Goal: Task Accomplishment & Management: Complete application form

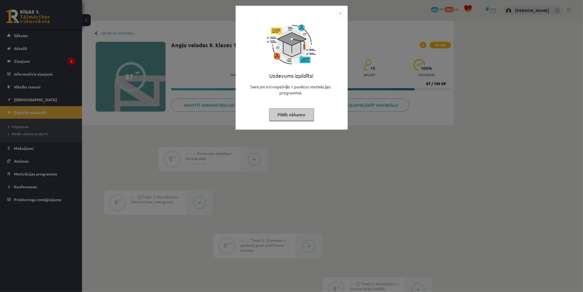
click at [342, 12] on img "Close" at bounding box center [340, 13] width 8 height 8
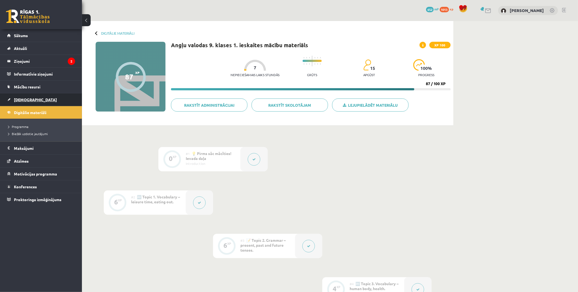
click at [25, 101] on span "[DEMOGRAPHIC_DATA]" at bounding box center [35, 99] width 43 height 5
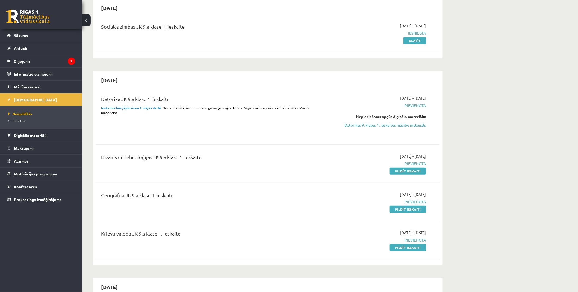
scroll to position [61, 0]
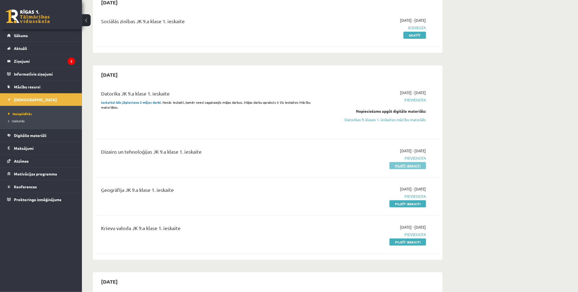
click at [402, 166] on link "Pildīt ieskaiti" at bounding box center [408, 165] width 37 height 7
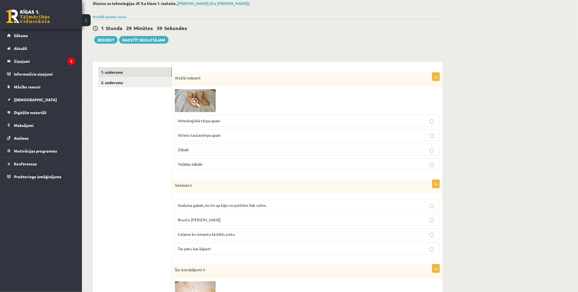
scroll to position [30, 0]
click at [212, 92] on img at bounding box center [195, 101] width 41 height 23
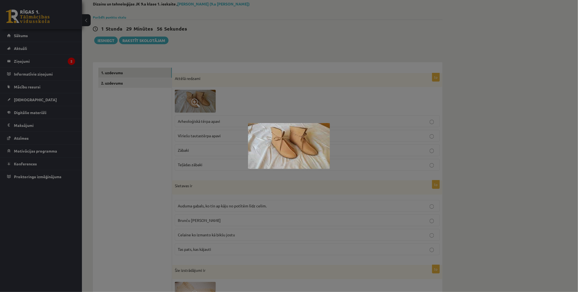
click at [356, 127] on div at bounding box center [289, 146] width 578 height 292
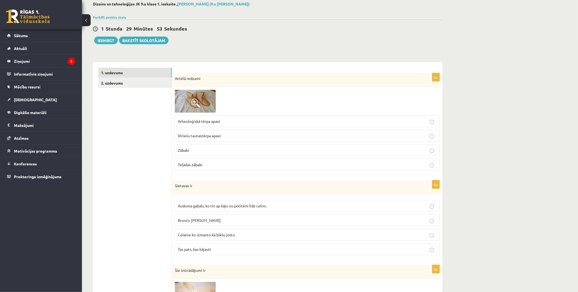
click at [195, 102] on span at bounding box center [195, 103] width 9 height 9
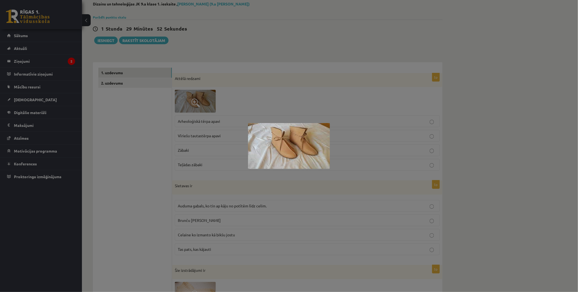
click at [351, 115] on div at bounding box center [289, 146] width 578 height 292
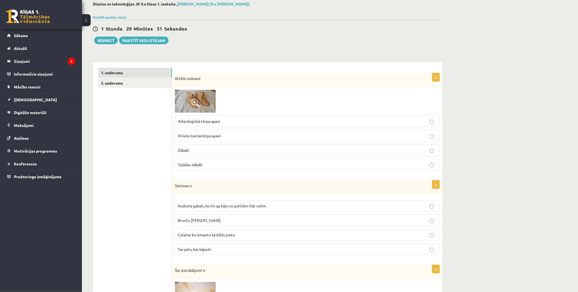
click at [201, 98] on img at bounding box center [195, 101] width 41 height 23
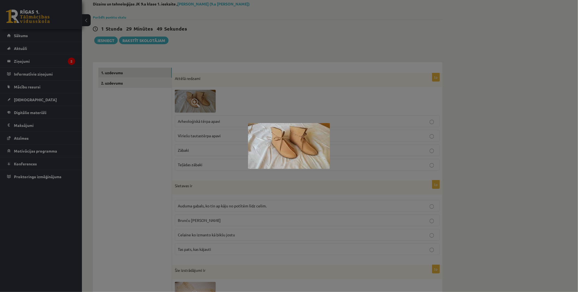
click at [374, 102] on div at bounding box center [289, 146] width 578 height 292
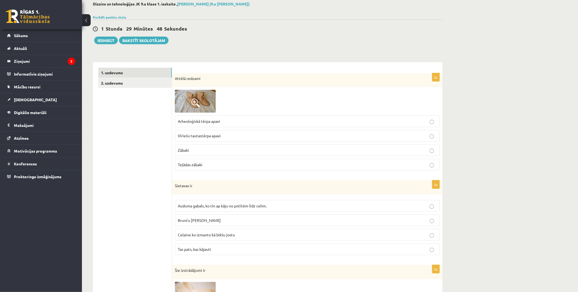
click at [236, 132] on label "Vīriešu tautastērpa apavi" at bounding box center [307, 136] width 265 height 12
click at [207, 108] on img at bounding box center [195, 101] width 41 height 23
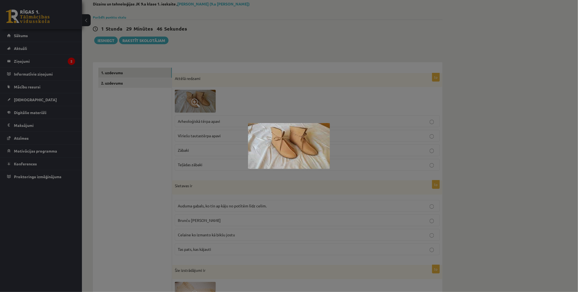
click at [371, 114] on div at bounding box center [289, 146] width 578 height 292
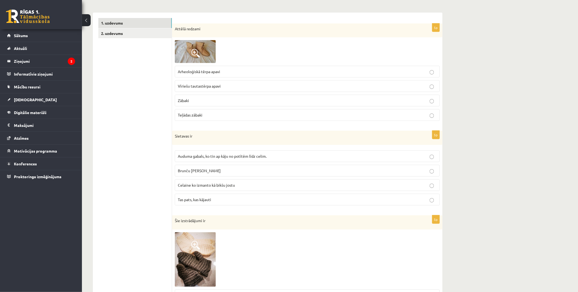
scroll to position [91, 0]
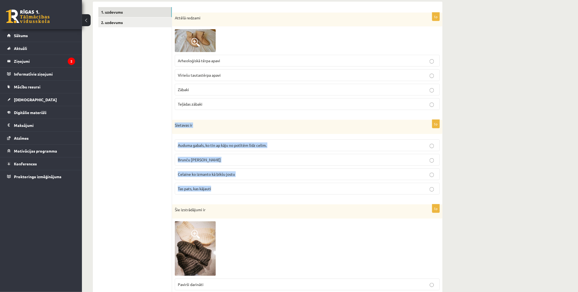
drag, startPoint x: 174, startPoint y: 124, endPoint x: 242, endPoint y: 189, distance: 93.8
click at [242, 189] on div "5p Sietavas ir Auduma gabals, ko tin ap kāju no potītēm līdz celim. Brunču jost…" at bounding box center [307, 159] width 271 height 79
copy div "Sietavas ir Auduma gabals, ko tin ap kāju no potītēm līdz celim. Brunču josta C…"
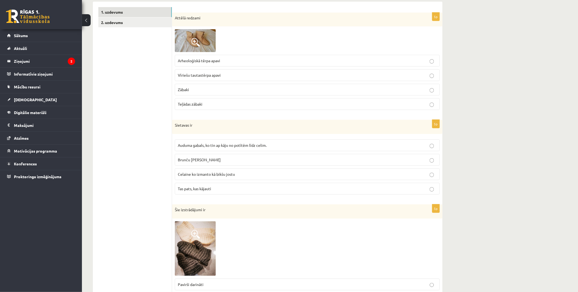
click at [186, 141] on label "Auduma gabals, ko tin ap kāju no potītēm līdz celim." at bounding box center [307, 146] width 265 height 12
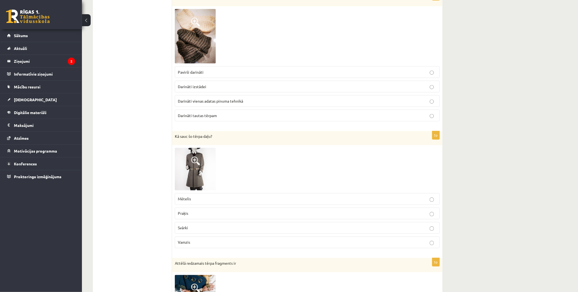
scroll to position [273, 0]
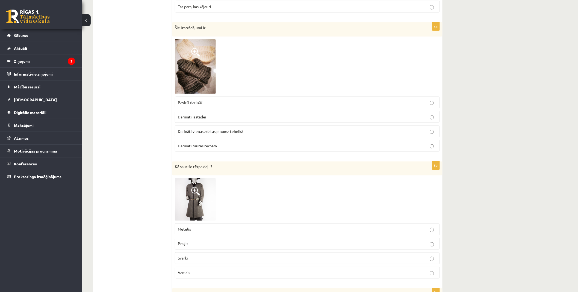
click at [185, 118] on span "Darināti izstādei" at bounding box center [192, 117] width 28 height 5
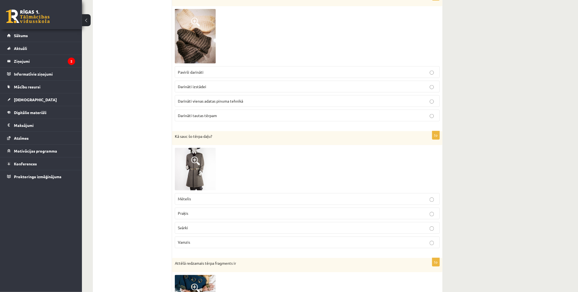
click at [201, 241] on p "Vamzis" at bounding box center [307, 243] width 259 height 6
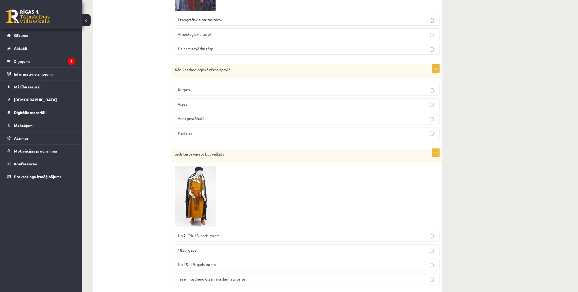
scroll to position [696, 0]
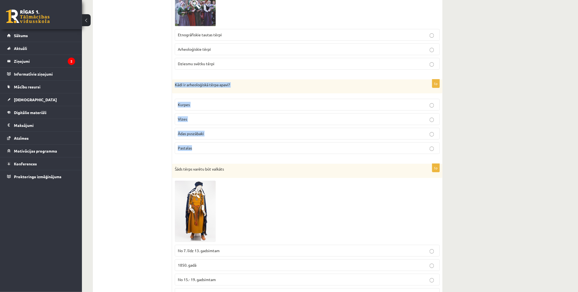
drag, startPoint x: 174, startPoint y: 84, endPoint x: 260, endPoint y: 150, distance: 108.6
click at [260, 150] on div "5p Kādi ir arheoloģiskā tērpa apavi? Kurpes Vīzes Ādas puszābaki Pastalas" at bounding box center [307, 119] width 271 height 79
copy div "Kādi ir arheoloģiskā tērpa apavi? Kurpes Vīzes Ādas puszābaki Pastalas"
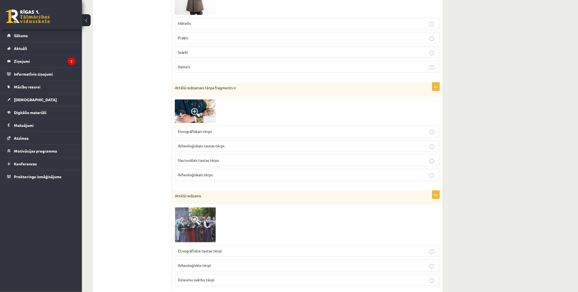
scroll to position [484, 0]
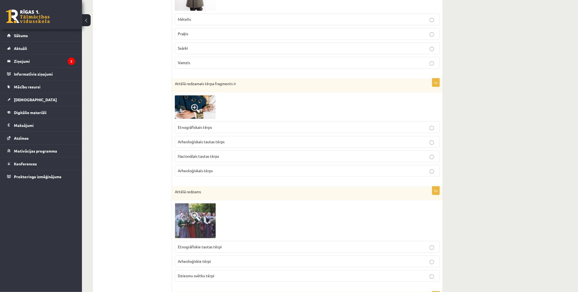
drag, startPoint x: 209, startPoint y: 141, endPoint x: 182, endPoint y: 107, distance: 43.2
click at [208, 141] on span "Arheoloģiskais tautas tērps" at bounding box center [201, 141] width 47 height 5
click at [219, 143] on span "Arheoloģiskais tautas tērps" at bounding box center [201, 141] width 47 height 5
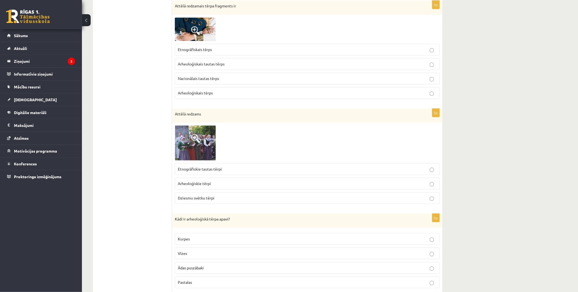
scroll to position [575, 0]
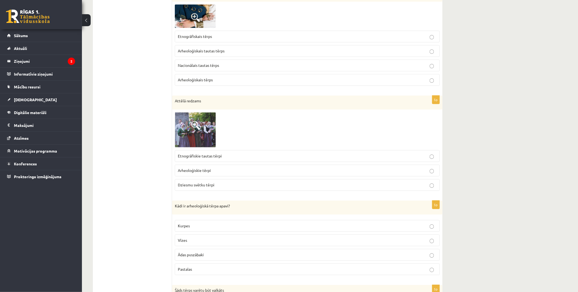
click at [205, 157] on span "Etnogrāfiskie tautas tērpi" at bounding box center [200, 156] width 44 height 5
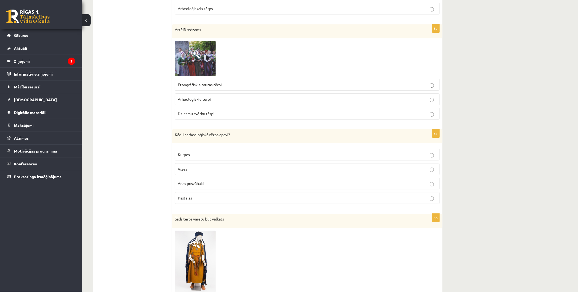
scroll to position [666, 0]
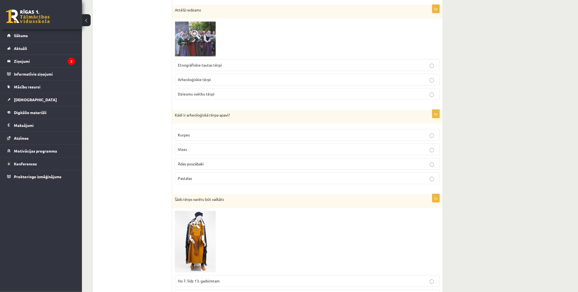
click at [201, 179] on p "Pastalas" at bounding box center [307, 179] width 259 height 6
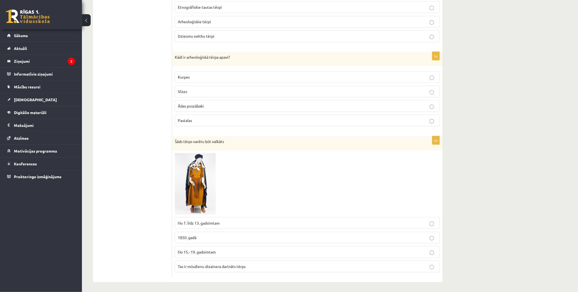
scroll to position [726, 0]
click at [208, 220] on span "No 7. līdz 13. gadsimtam" at bounding box center [199, 222] width 42 height 5
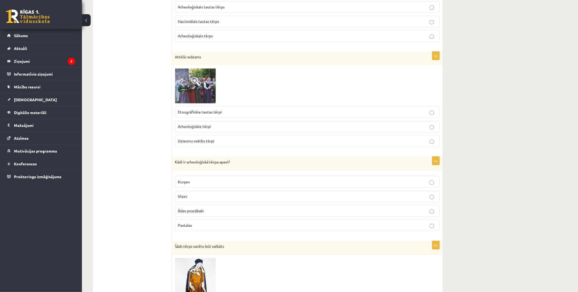
scroll to position [0, 0]
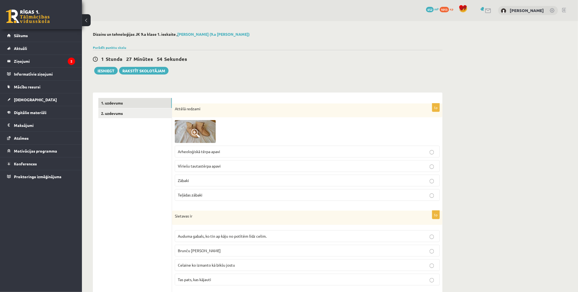
drag, startPoint x: 156, startPoint y: 212, endPoint x: 154, endPoint y: 98, distance: 113.2
click at [124, 114] on link "2. uzdevums" at bounding box center [135, 114] width 74 height 10
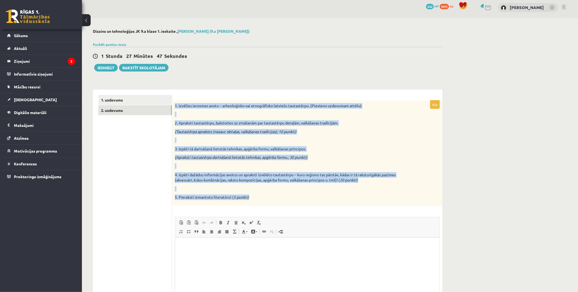
drag, startPoint x: 174, startPoint y: 105, endPoint x: 387, endPoint y: 198, distance: 232.2
click at [387, 198] on div "1. Izvēlies ierosmes avotu – arheoloģisko vai etnogrāfisko latviešu tautastērpu…" at bounding box center [307, 154] width 271 height 106
copy div "1. Izvēlies ierosmes avotu – arheoloģisko vai etnogrāfisko latviešu tautastērpu…"
click at [387, 198] on p "5. Pieraksti izmantoto literatūru! ( 5 punkti)" at bounding box center [294, 197] width 238 height 5
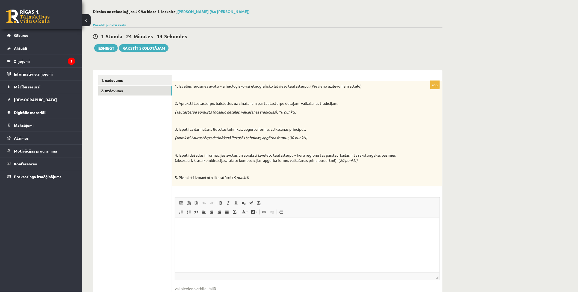
scroll to position [33, 0]
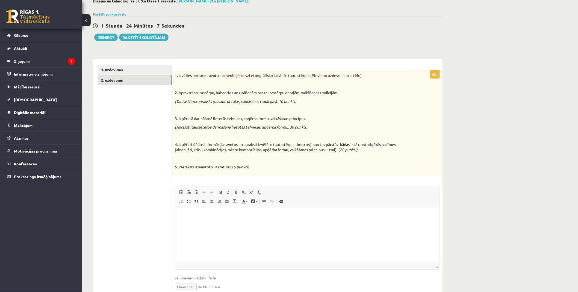
click at [198, 216] on p "Editor, wiswyg-editor-user-answer-47433773673480" at bounding box center [307, 216] width 254 height 6
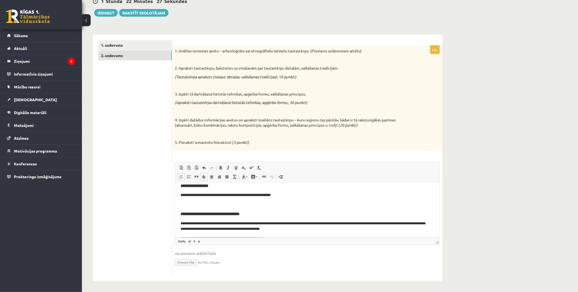
scroll to position [0, 0]
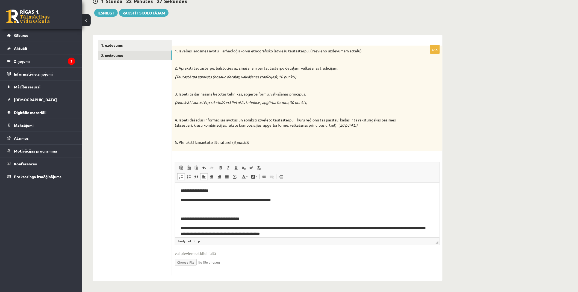
click at [187, 209] on p "Editor, wiswyg-editor-user-answer-47433773673480" at bounding box center [307, 210] width 254 height 6
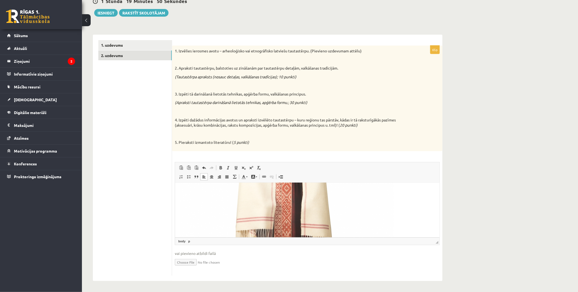
scroll to position [182, 0]
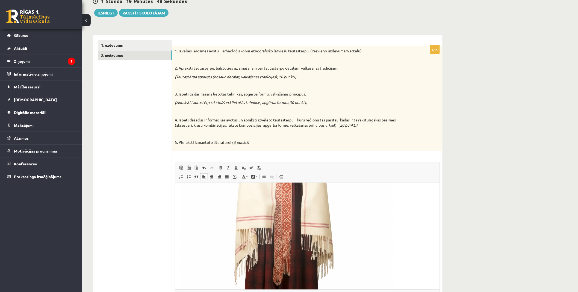
drag, startPoint x: 437, startPoint y: 243, endPoint x: 450, endPoint y: 270, distance: 29.8
click at [441, 235] on html "0 Dāvanas 652 mP 1013 xp Dāvis Bezpaļčikovs Sākums Aktuāli Kā mācīties eSKOLĀ K…" at bounding box center [289, 88] width 578 height 292
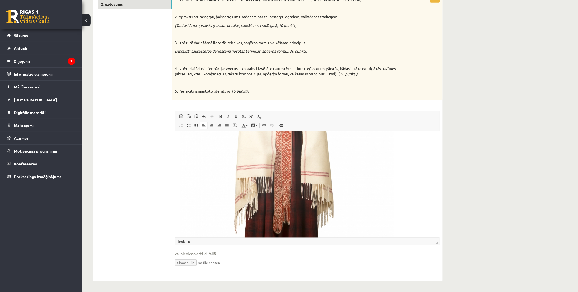
scroll to position [110, 0]
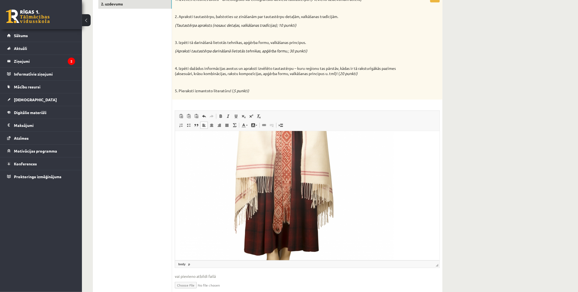
drag, startPoint x: 437, startPoint y: 242, endPoint x: 438, endPoint y: 277, distance: 35.0
click at [438, 278] on fieldset "Rich Text Editor, wiswyg-editor-user-answer-47433773673480 Editor toolbars Past…" at bounding box center [307, 204] width 265 height 186
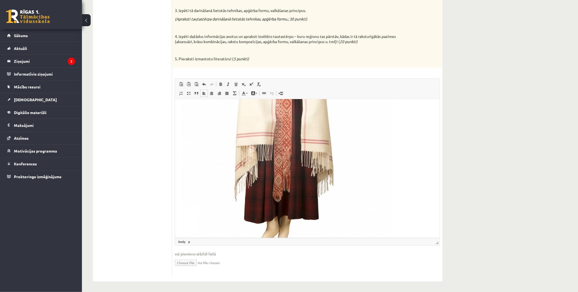
scroll to position [142, 0]
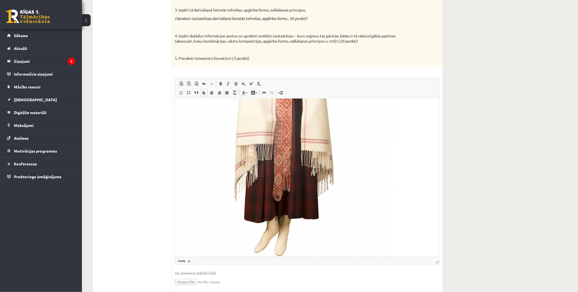
drag, startPoint x: 436, startPoint y: 244, endPoint x: 431, endPoint y: 260, distance: 16.9
click at [435, 267] on fieldset "Rich Text Editor, wiswyg-editor-user-answer-47433773673480 Editor toolbars Past…" at bounding box center [307, 185] width 265 height 215
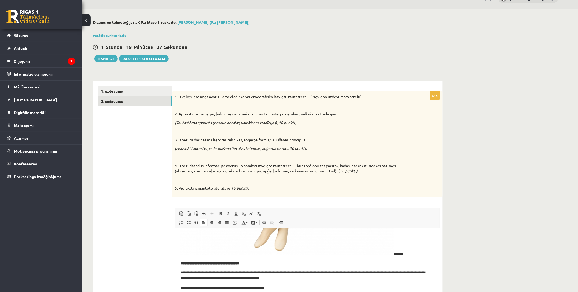
scroll to position [0, 0]
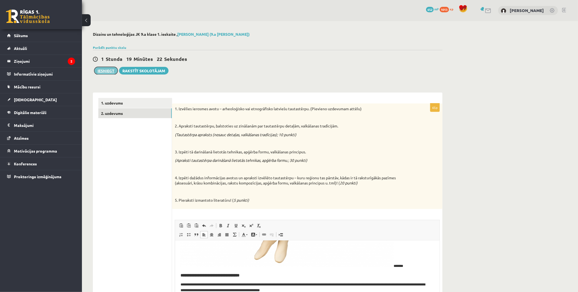
click at [110, 69] on button "Iesniegt" at bounding box center [106, 71] width 24 height 8
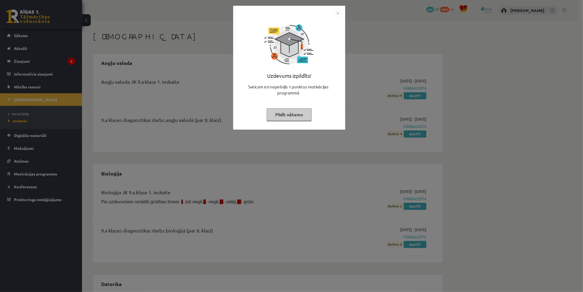
click at [339, 12] on img "Close" at bounding box center [338, 13] width 8 height 8
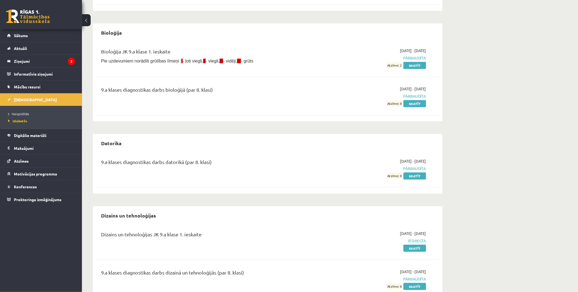
scroll to position [182, 0]
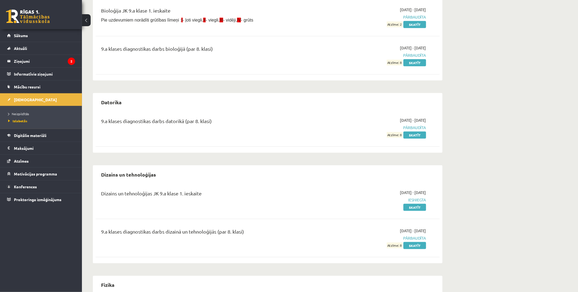
click at [24, 111] on li "Neizpildītās" at bounding box center [42, 113] width 68 height 7
click at [24, 112] on link "Neizpildītās" at bounding box center [42, 114] width 68 height 5
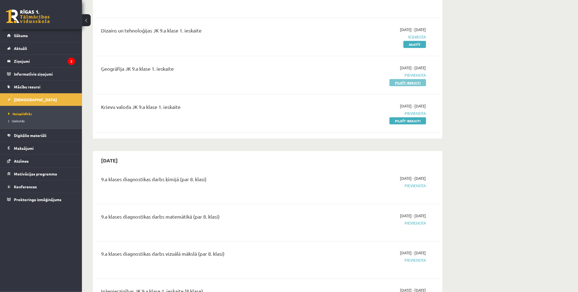
click at [402, 80] on link "Pildīt ieskaiti" at bounding box center [408, 82] width 37 height 7
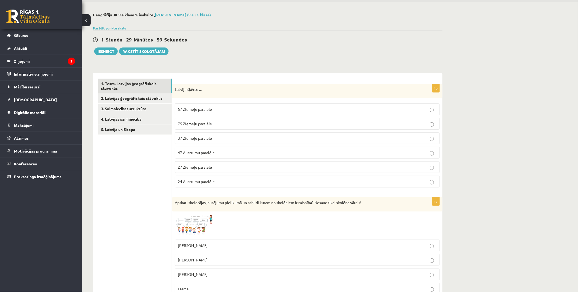
scroll to position [30, 0]
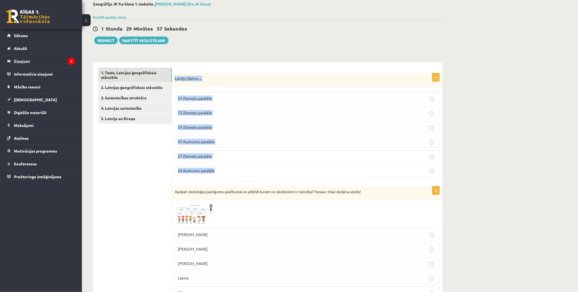
drag, startPoint x: 174, startPoint y: 77, endPoint x: 277, endPoint y: 172, distance: 140.2
click at [277, 172] on div "1p Latviju šķērso ... 57 Ziemeļu paralēle 75 Ziemeļu paralēle 37 Ziemeļu paralē…" at bounding box center [307, 127] width 271 height 108
copy div "Latviju šķērso ... 57 Ziemeļu paralēle 75 Ziemeļu paralēle 37 Ziemeļu paralēle …"
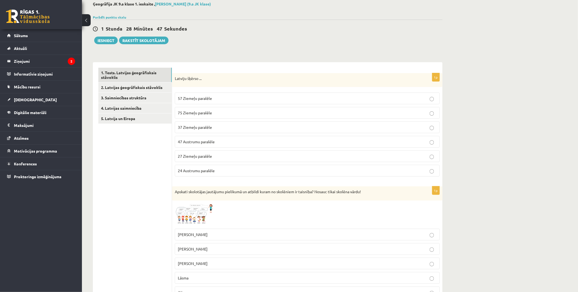
click at [412, 100] on p "57 Ziemeļu paralēle" at bounding box center [307, 99] width 259 height 6
click at [421, 124] on label "37 Ziemeļu paralēle" at bounding box center [307, 128] width 265 height 12
click at [414, 98] on p "57 Ziemeļu paralēle" at bounding box center [307, 99] width 259 height 6
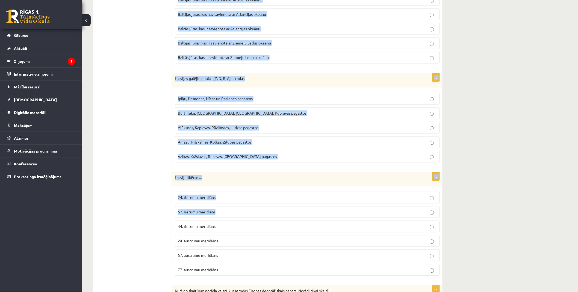
scroll to position [425, 0]
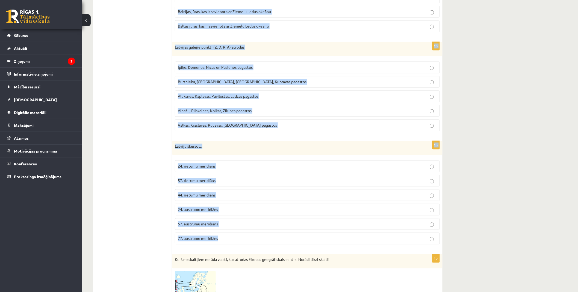
drag, startPoint x: 174, startPoint y: 160, endPoint x: 299, endPoint y: 235, distance: 145.5
click at [299, 235] on form "1p Latviju šķērso ... 57 Ziemeļu paralēle 75 Ziemeļu paralēle 37 Ziemeļu paralē…" at bounding box center [308, 258] width 260 height 1171
copy form "Latvija atrodas pie Baltijas jūras, kas ir savienota ar Atlantijas okeānu Balti…"
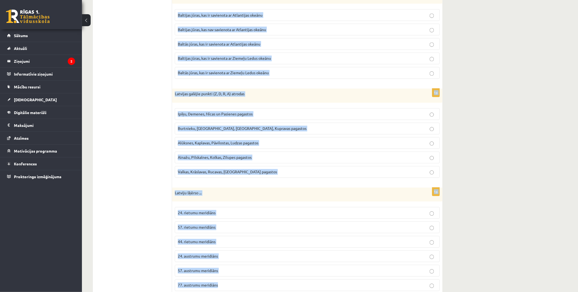
scroll to position [304, 0]
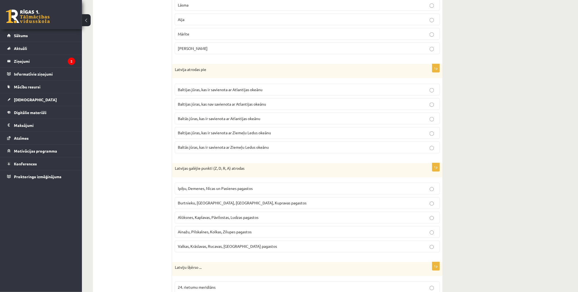
click at [228, 89] on span "Baltijas jūras, kas ir savienota ar Atlantijas okeānu" at bounding box center [220, 89] width 85 height 5
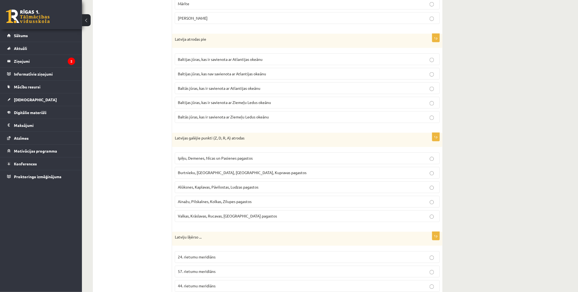
click at [195, 157] on p "Ipiķu, Demenes, Nīcas un Pasienes pagastos" at bounding box center [307, 159] width 259 height 6
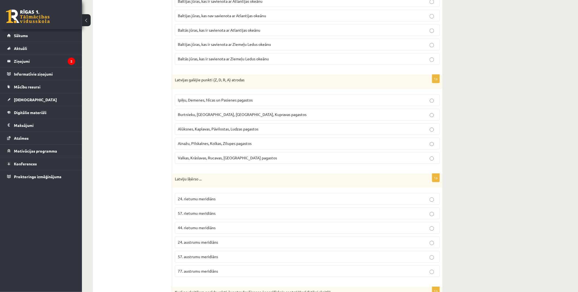
scroll to position [395, 0]
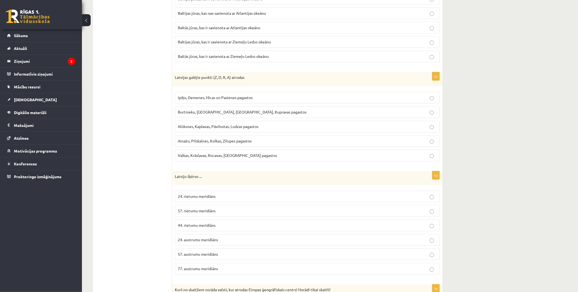
click at [190, 195] on label "24. rietumu meridiāns" at bounding box center [307, 197] width 265 height 12
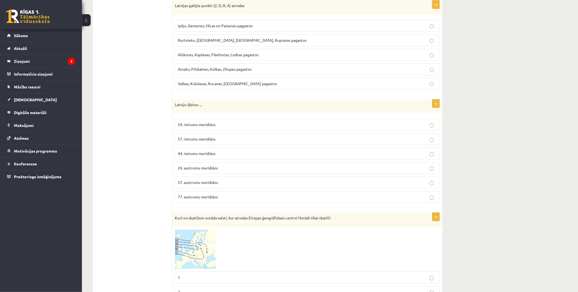
scroll to position [486, 0]
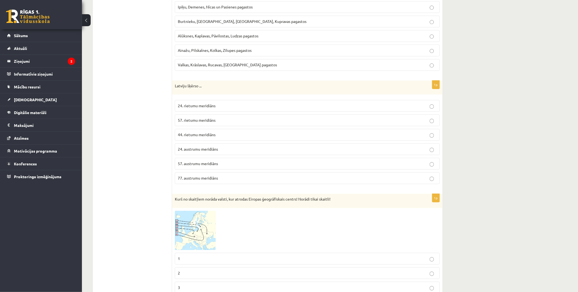
click at [201, 147] on label "24. austrumu meridiāns" at bounding box center [307, 149] width 265 height 12
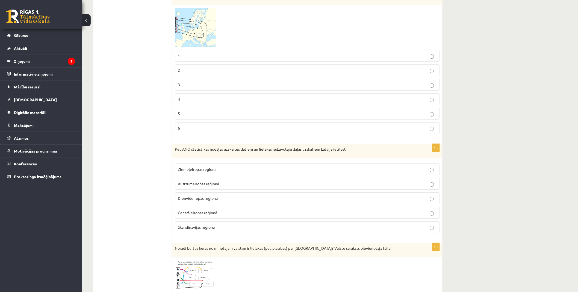
scroll to position [698, 0]
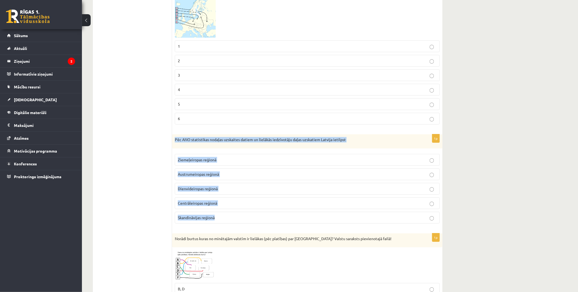
drag, startPoint x: 175, startPoint y: 141, endPoint x: 357, endPoint y: 217, distance: 196.5
click at [358, 217] on div "1p Pēc ANO statistikas nodaļas uzskaites datiem un lielākās iedzīvotāju daļas u…" at bounding box center [307, 181] width 271 height 94
copy div "Pēc ANO statistikas nodaļas uzskaites datiem un lielākās iedzīvotāju daļas uzsk…"
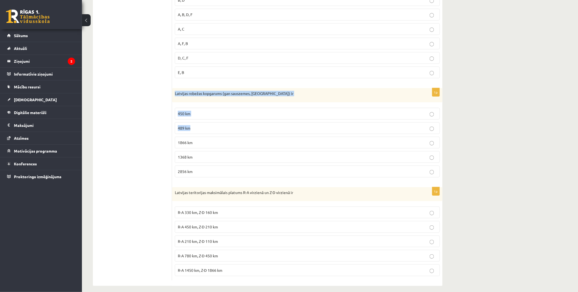
scroll to position [996, 0]
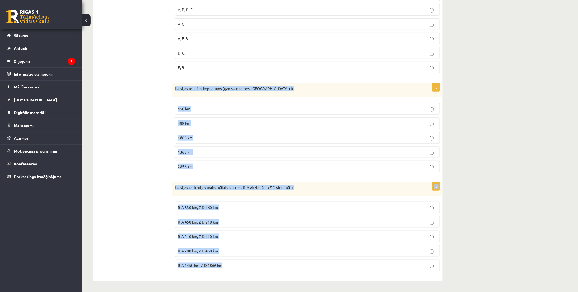
drag, startPoint x: 173, startPoint y: 113, endPoint x: 317, endPoint y: 264, distance: 209.4
copy form "Latvijas robežas kopgarums (gan sauszemes, gan jūras) ir 450 km 489 km 1866 km …"
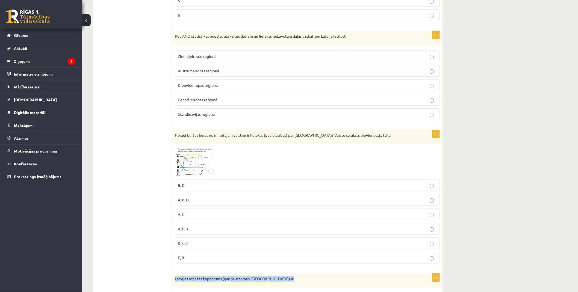
scroll to position [783, 0]
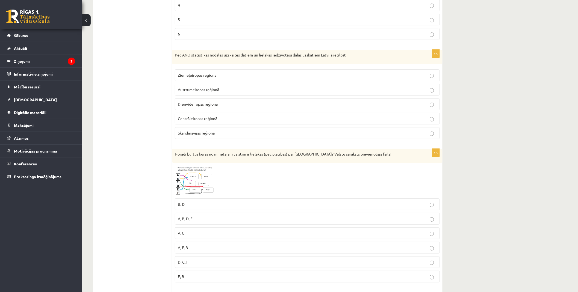
click at [202, 92] on span "Austrumeiropas reģionā" at bounding box center [198, 89] width 41 height 5
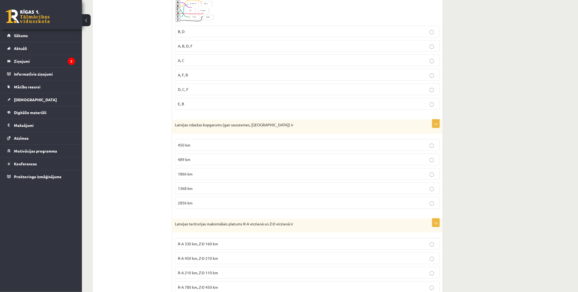
scroll to position [996, 0]
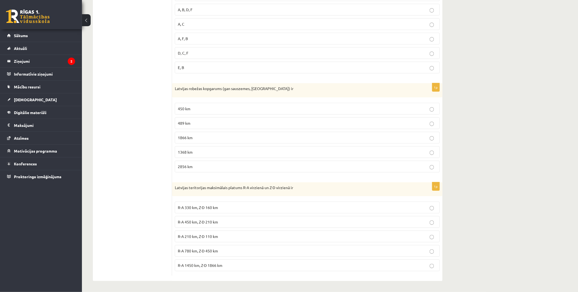
click at [197, 148] on label "1368 km" at bounding box center [307, 153] width 265 height 12
click at [196, 224] on span "R-A 450 km, Z-D 210 km" at bounding box center [198, 222] width 40 height 5
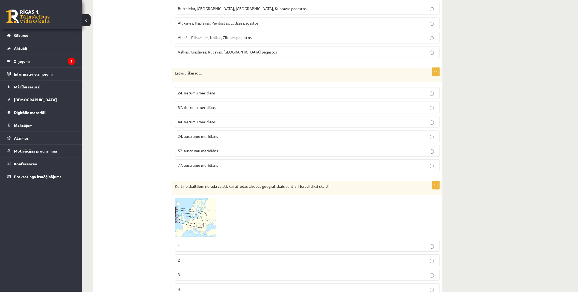
scroll to position [106, 0]
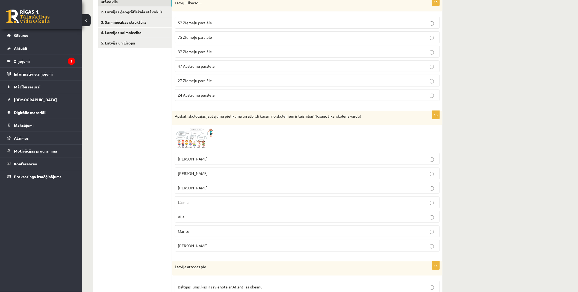
drag, startPoint x: 141, startPoint y: 128, endPoint x: 133, endPoint y: 55, distance: 73.4
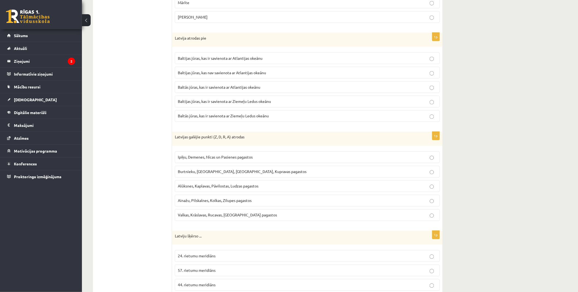
drag, startPoint x: 145, startPoint y: 177, endPoint x: 147, endPoint y: 235, distance: 58.2
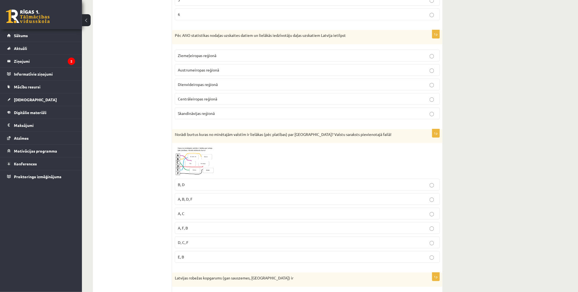
scroll to position [814, 0]
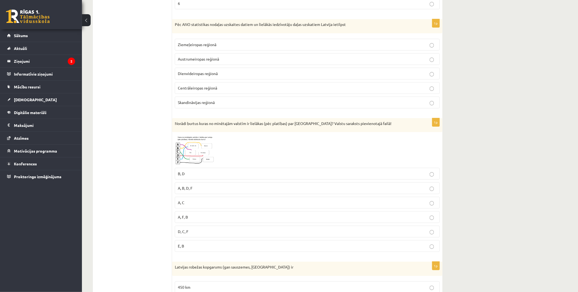
click at [185, 149] on img at bounding box center [195, 150] width 41 height 30
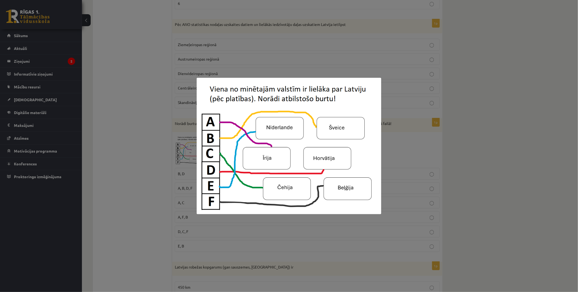
click at [153, 153] on div at bounding box center [289, 146] width 578 height 292
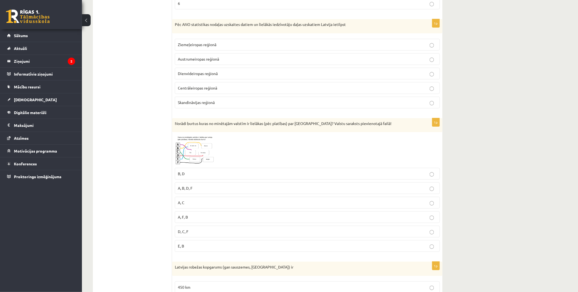
click at [188, 157] on img at bounding box center [195, 150] width 41 height 30
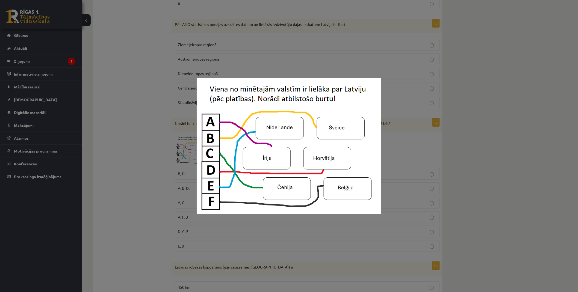
click at [156, 151] on div at bounding box center [289, 146] width 578 height 292
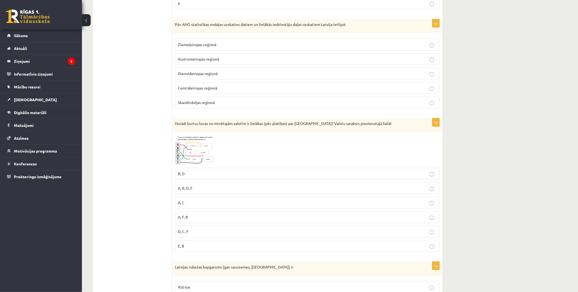
click at [192, 153] on span at bounding box center [195, 148] width 9 height 9
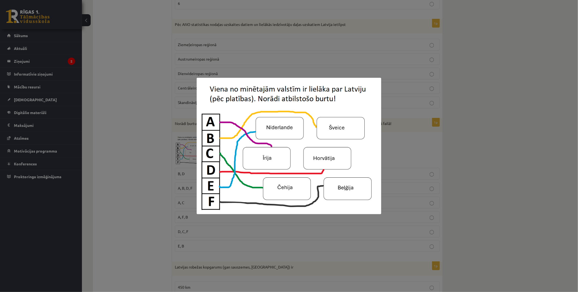
click at [149, 154] on div at bounding box center [289, 146] width 578 height 292
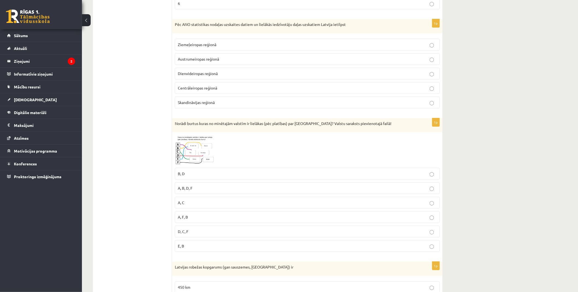
click at [185, 157] on img at bounding box center [195, 150] width 41 height 30
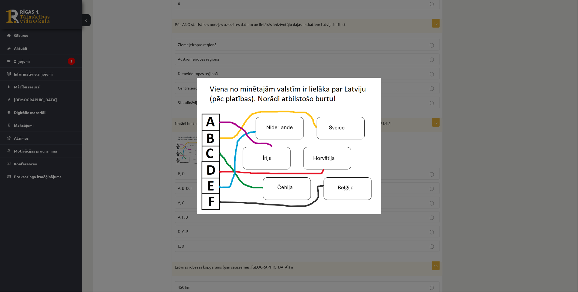
click at [140, 128] on div at bounding box center [289, 146] width 578 height 292
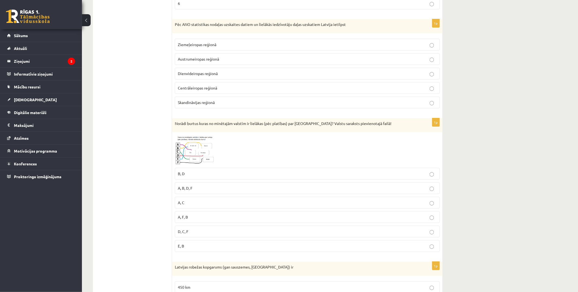
click at [187, 186] on label "A, B, D, F" at bounding box center [307, 189] width 265 height 12
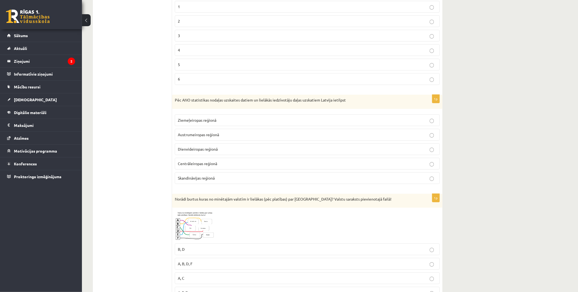
drag, startPoint x: 151, startPoint y: 161, endPoint x: 150, endPoint y: 150, distance: 11.0
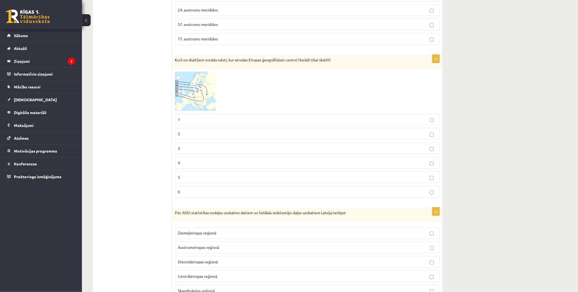
scroll to position [608, 0]
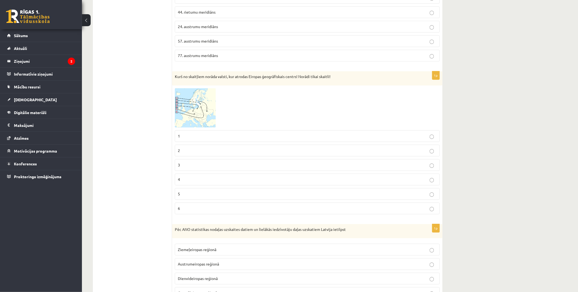
click at [191, 112] on img at bounding box center [195, 108] width 41 height 40
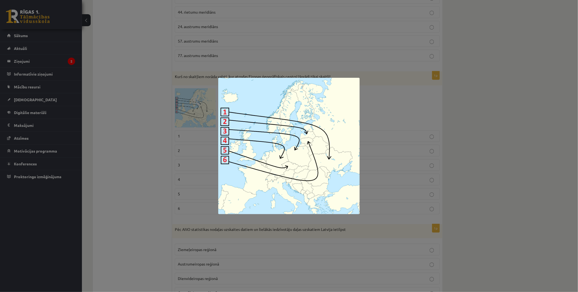
click at [165, 114] on div at bounding box center [289, 146] width 578 height 292
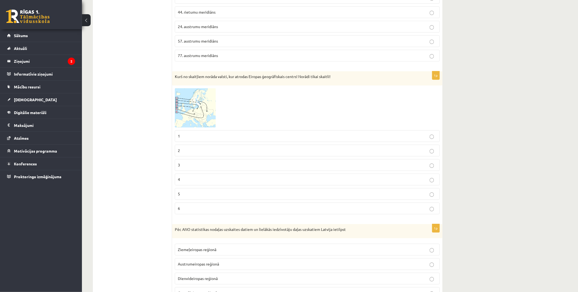
click at [190, 111] on img at bounding box center [195, 108] width 41 height 40
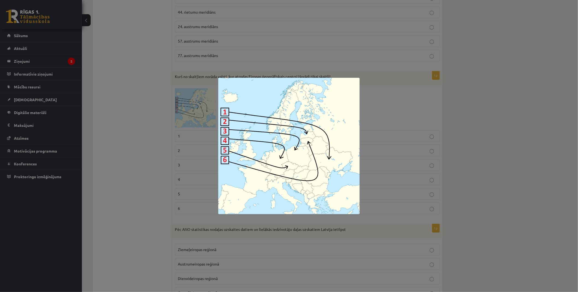
click at [163, 119] on div at bounding box center [289, 146] width 578 height 292
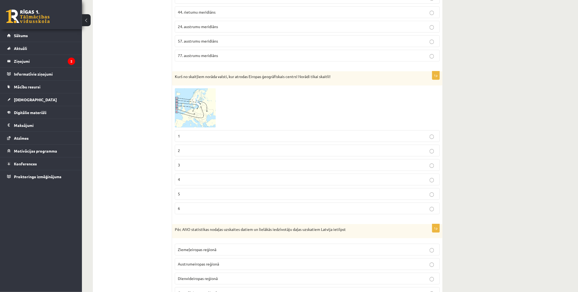
click at [194, 115] on img at bounding box center [195, 108] width 41 height 40
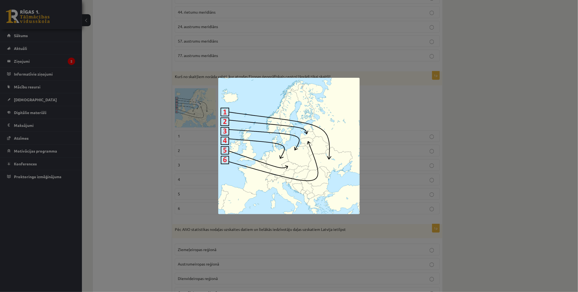
click at [147, 134] on div at bounding box center [289, 146] width 578 height 292
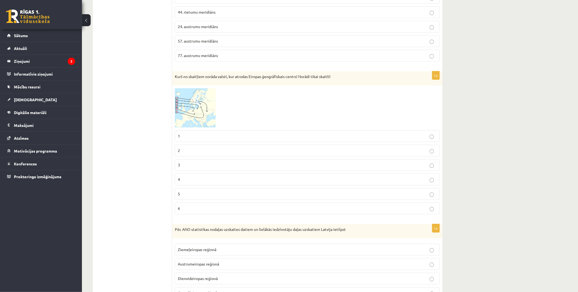
drag, startPoint x: 192, startPoint y: 183, endPoint x: 171, endPoint y: 176, distance: 22.2
click at [192, 183] on p "4" at bounding box center [307, 180] width 259 height 6
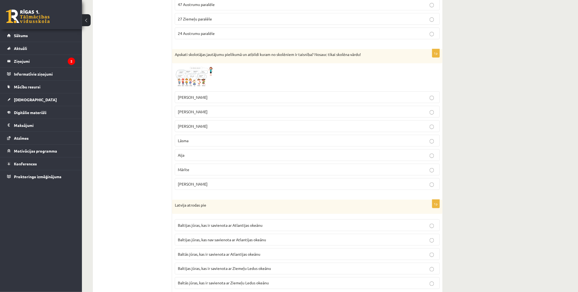
scroll to position [153, 0]
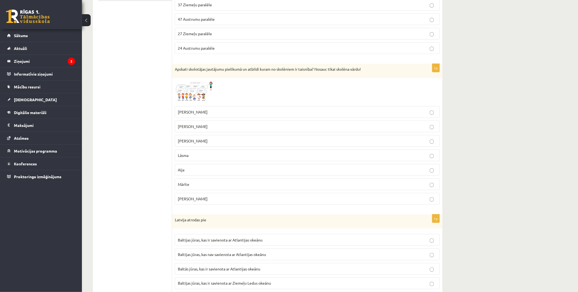
click at [195, 89] on img at bounding box center [195, 92] width 41 height 23
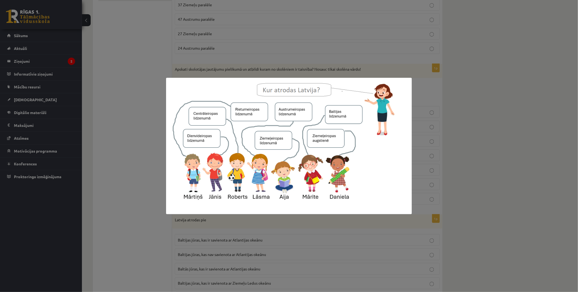
click at [138, 91] on div at bounding box center [289, 146] width 578 height 292
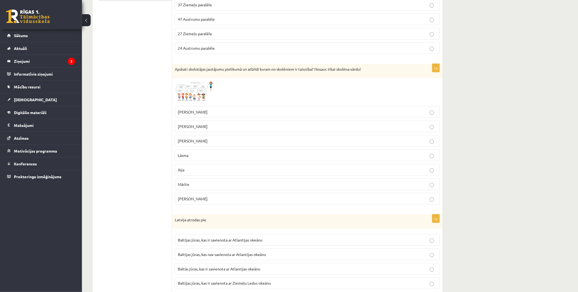
click at [204, 126] on p "Roberts" at bounding box center [307, 127] width 259 height 6
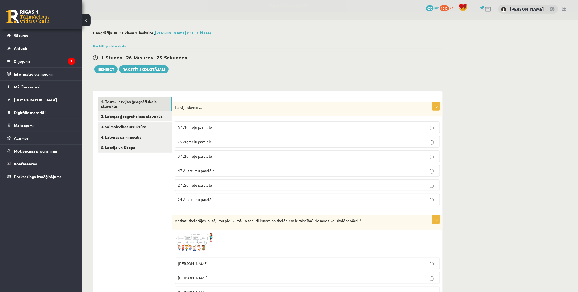
scroll to position [0, 0]
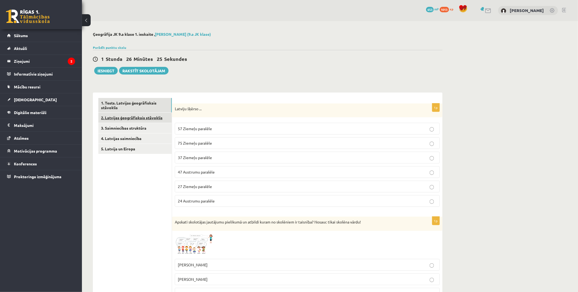
drag, startPoint x: 142, startPoint y: 157, endPoint x: 137, endPoint y: 114, distance: 43.4
click at [152, 122] on link "2. Latvijas ģeogrāfiskais stāvoklis" at bounding box center [135, 118] width 74 height 10
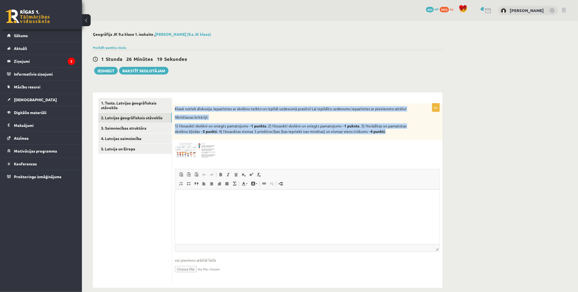
drag, startPoint x: 175, startPoint y: 107, endPoint x: 412, endPoint y: 132, distance: 237.4
click at [412, 132] on div "Klasē notiek diskusija. Iepazīsties ar skolēnu teikto un izpildi uzdevumā prasī…" at bounding box center [307, 122] width 271 height 37
copy div "Klasē notiek diskusija. Iepazīsties ar skolēnu teikto un izpildi uzdevumā prasī…"
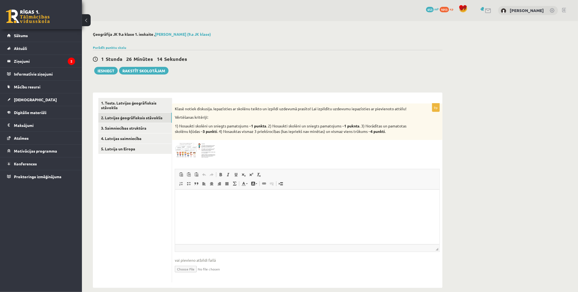
click at [235, 150] on div at bounding box center [307, 150] width 265 height 15
click at [205, 149] on img at bounding box center [195, 150] width 41 height 15
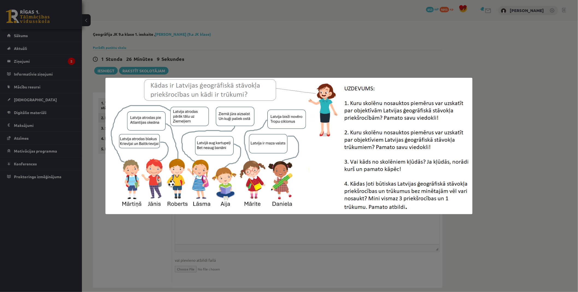
click at [495, 159] on div at bounding box center [289, 146] width 578 height 292
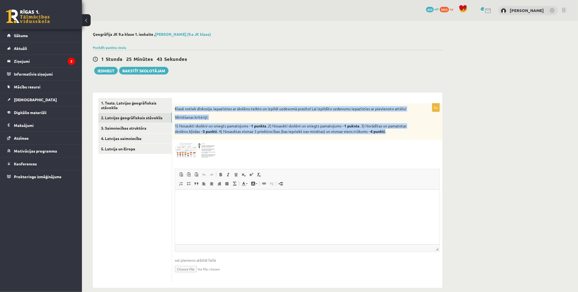
drag, startPoint x: 173, startPoint y: 107, endPoint x: 401, endPoint y: 135, distance: 229.4
click at [401, 135] on div "Klasē notiek diskusija. Iepazīsties ar skolēnu teikto un izpildi uzdevumā prasī…" at bounding box center [307, 122] width 271 height 37
copy div "Klasē notiek diskusija. Iepazīsties ar skolēnu teikto un izpildi uzdevumā prasī…"
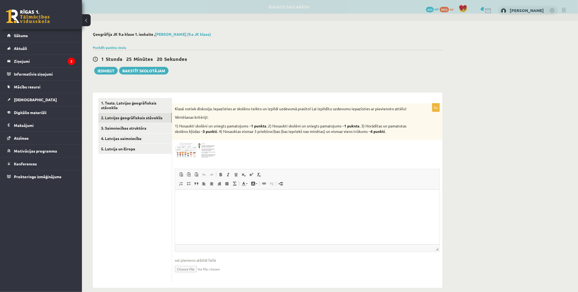
click at [161, 184] on ul "1. Tests. Latvijas ģeogrāfiskais stāvoklis 2. Latvijas ģeogrāfiskais stāvoklis …" at bounding box center [135, 190] width 74 height 185
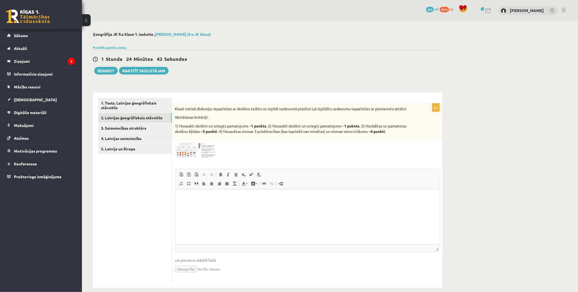
click at [233, 206] on html at bounding box center [307, 198] width 265 height 17
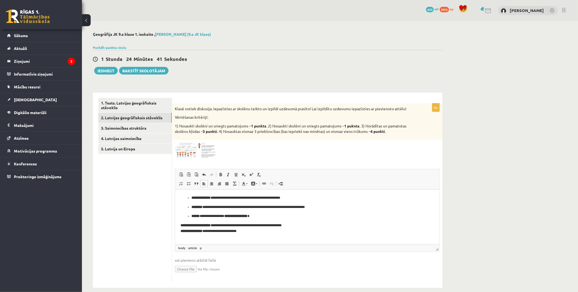
click at [190, 215] on ul "**********" at bounding box center [307, 207] width 254 height 24
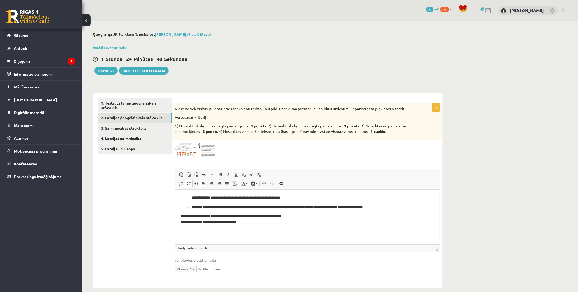
click at [191, 208] on strong "********" at bounding box center [196, 207] width 11 height 4
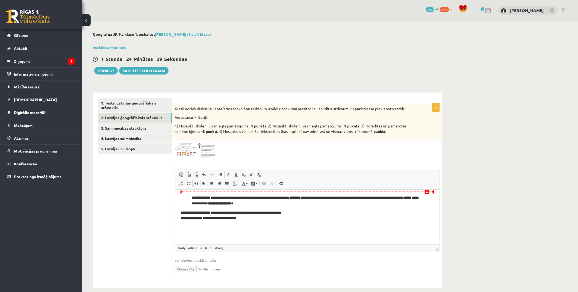
click at [191, 198] on ul "**********" at bounding box center [307, 200] width 254 height 11
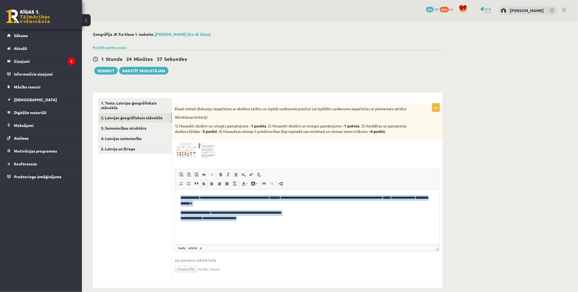
drag, startPoint x: 240, startPoint y: 215, endPoint x: 124, endPoint y: 167, distance: 125.2
click at [175, 190] on html "**********" at bounding box center [307, 208] width 265 height 37
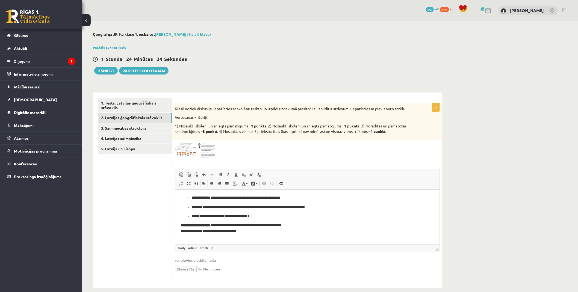
click at [191, 216] on ul "**********" at bounding box center [307, 207] width 254 height 24
click at [255, 231] on p "**********" at bounding box center [307, 228] width 254 height 11
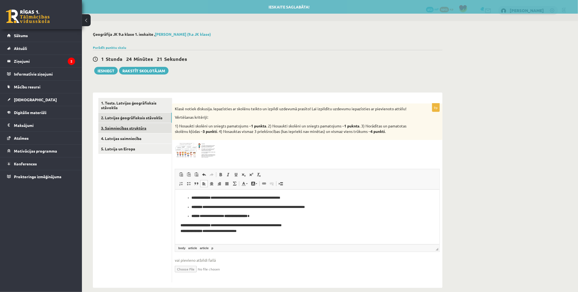
click at [132, 130] on link "3. Saimniecības struktūra" at bounding box center [135, 128] width 74 height 10
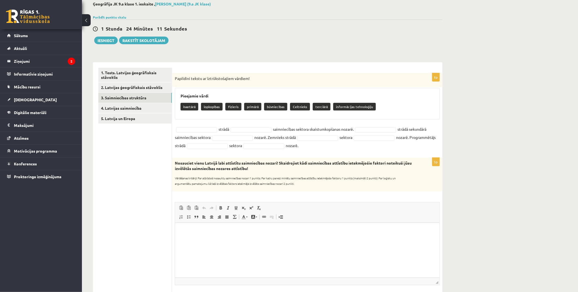
drag, startPoint x: 175, startPoint y: 78, endPoint x: 388, endPoint y: 148, distance: 224.7
click at [388, 148] on div "8p Papildini tekstu ar īztrūkstošajiem vārdiem! Pieejamie vārdi kvartārā lopkop…" at bounding box center [307, 112] width 271 height 79
copy div "Papildini tekstu ar īztrūkstošajiem vārdiem! Pieejamie vārdi kvartārā lopkopība…"
click at [389, 148] on fieldset "strādā saimniecības sektora skaistumkopšanas nozarē. strādā sekundārā saimniecī…" at bounding box center [307, 137] width 265 height 25
click at [233, 108] on p "Fizieris" at bounding box center [233, 107] width 16 height 8
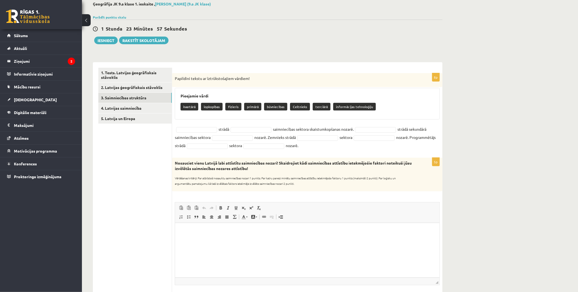
click at [203, 126] on fieldset "strādā saimniecības sektora skaistumkopšanas nozarē. strādā sekundārā saimniecī…" at bounding box center [307, 137] width 265 height 25
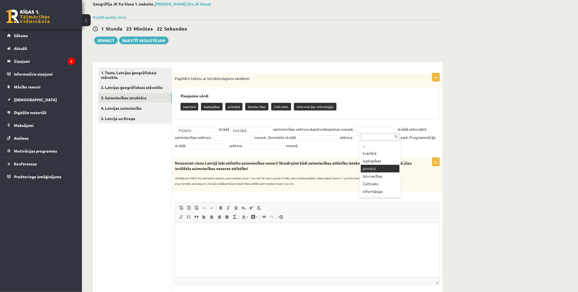
scroll to position [4, 0]
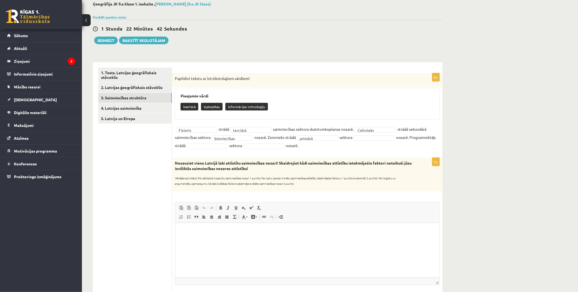
click at [367, 141] on fieldset "**********" at bounding box center [307, 137] width 265 height 25
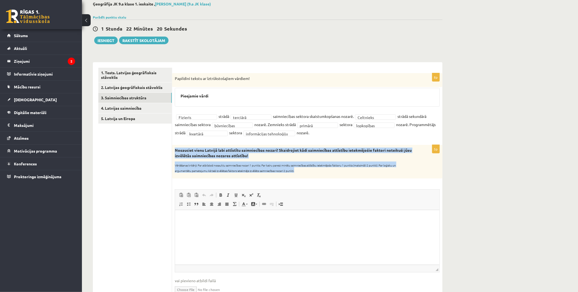
drag, startPoint x: 174, startPoint y: 149, endPoint x: 327, endPoint y: 176, distance: 155.9
click at [327, 176] on div "Nosauciet vienu Latvijā labi attīstītu saimniecības nozari! Skaidrojiet kādi sa…" at bounding box center [307, 161] width 271 height 33
copy div "Nosauciet vienu Latvijā labi attīstītu saimniecības nozari! Skaidrojiet kādi sa…"
click at [327, 176] on div "Nosauciet vienu Latvijā labi attīstītu saimniecības nozari! Skaidrojiet kādi sa…" at bounding box center [307, 161] width 271 height 33
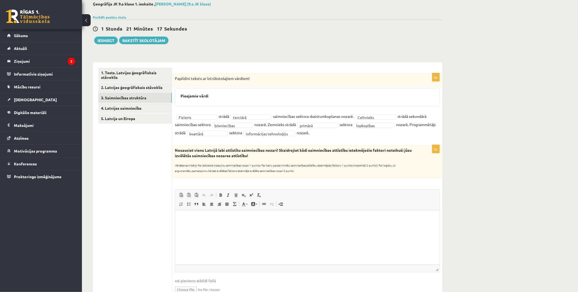
click at [240, 213] on html at bounding box center [307, 218] width 265 height 17
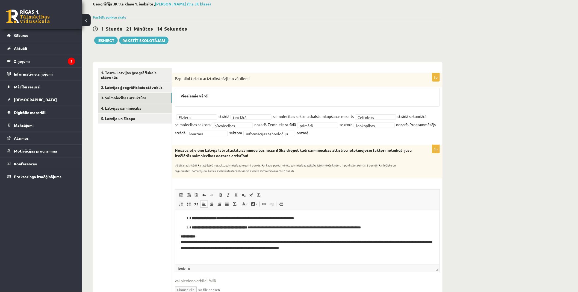
click at [125, 108] on link "4. Latvijas saimniecība" at bounding box center [135, 108] width 74 height 10
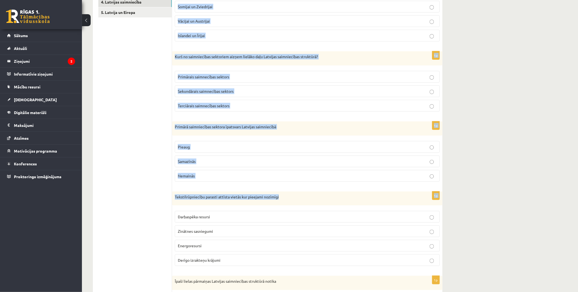
scroll to position [182, 0]
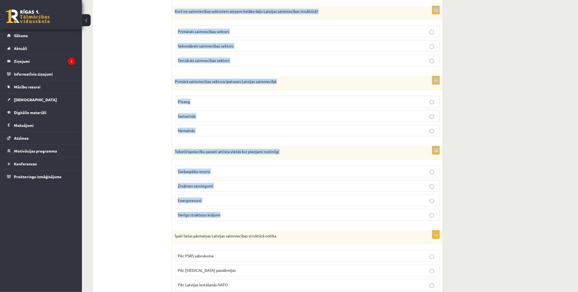
drag, startPoint x: 175, startPoint y: 77, endPoint x: 330, endPoint y: 213, distance: 206.0
click at [330, 213] on form "1p Latvijas iekšzemes kopprodukts rēķinot uz vienu iedzīvotāju ir lielāks kā Kr…" at bounding box center [308, 113] width 260 height 394
copy form "Latvijas iekšzemes kopprodukts rēķinot uz vienu iedzīvotāju ir lielāks kā Kriev…"
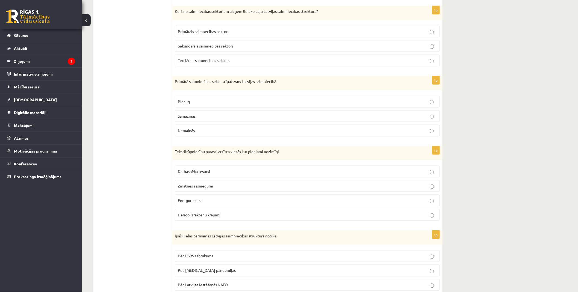
click at [118, 65] on ul "1. Tests. Latvijas ģeogrāfiskais stāvoklis 2. Latvijas ģeogrāfiskais stāvoklis …" at bounding box center [135, 113] width 74 height 394
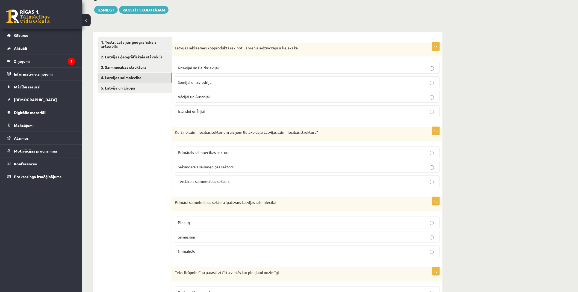
scroll to position [61, 0]
click at [197, 67] on span "Krievijai un Baltkrievijai" at bounding box center [198, 68] width 41 height 5
click at [207, 180] on span "Terciārais saimnecības sektors" at bounding box center [204, 181] width 52 height 5
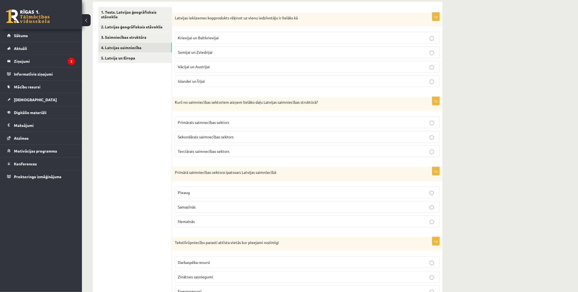
scroll to position [121, 0]
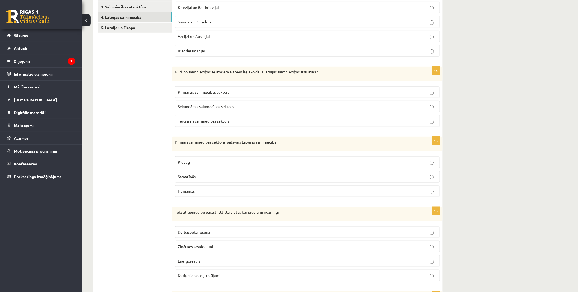
click at [202, 176] on p "Samazīnās" at bounding box center [307, 177] width 259 height 6
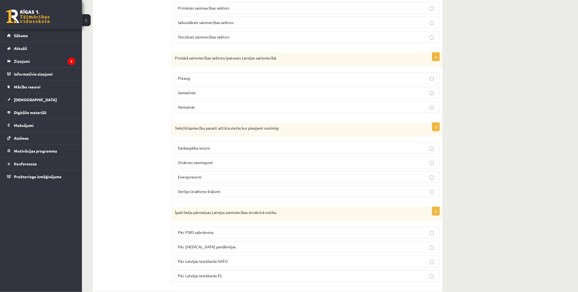
scroll to position [212, 0]
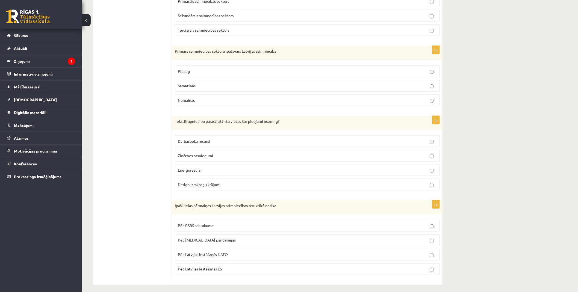
click at [205, 142] on span "Darbaspēka resursi" at bounding box center [194, 141] width 32 height 5
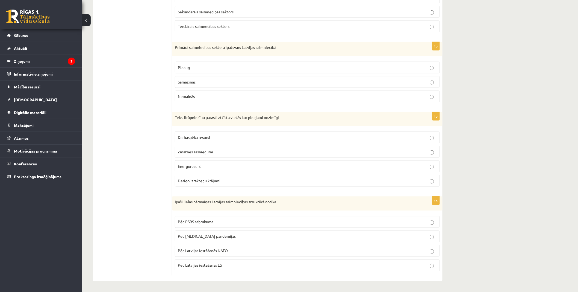
scroll to position [217, 0]
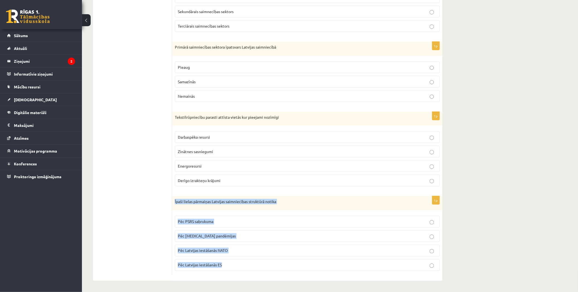
drag, startPoint x: 174, startPoint y: 201, endPoint x: 292, endPoint y: 261, distance: 132.3
click at [292, 261] on div "1p Īpaši lielas pārmaiņas Latvijas saimniecības struktūrā notika Pēc PSRS sabru…" at bounding box center [307, 236] width 271 height 79
copy div "Īpaši lielas pārmaiņas Latvijas saimniecības struktūrā notika Pēc PSRS sabrukum…"
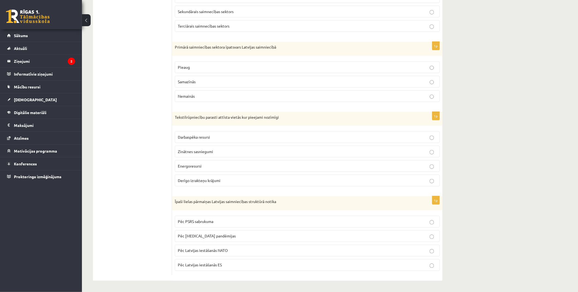
click at [122, 181] on ul "1. Tests. Latvijas ģeogrāfiskais stāvoklis 2. Latvijas ģeogrāfiskais stāvoklis …" at bounding box center [135, 79] width 74 height 394
click at [239, 219] on p "Pēc PSRS sabrukuma" at bounding box center [307, 222] width 259 height 6
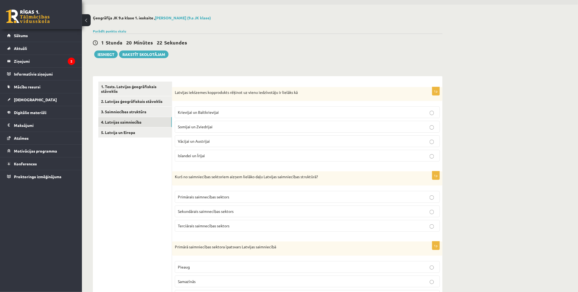
scroll to position [0, 0]
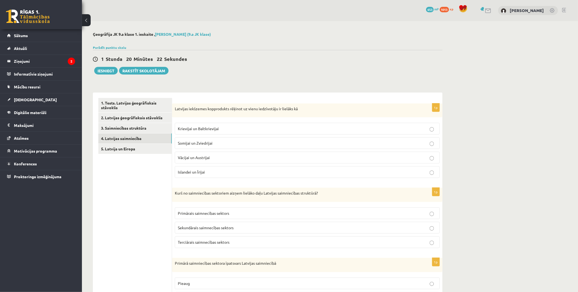
drag, startPoint x: 128, startPoint y: 148, endPoint x: 136, endPoint y: 89, distance: 59.6
click at [125, 148] on link "5. Latvija un Eiropa" at bounding box center [135, 149] width 74 height 10
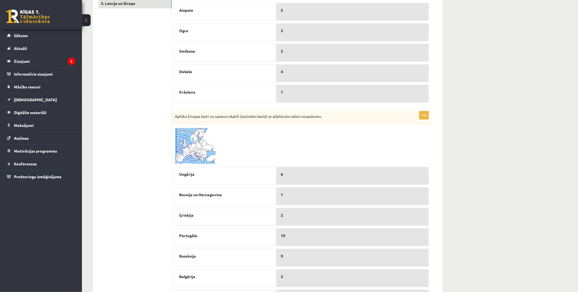
scroll to position [91, 0]
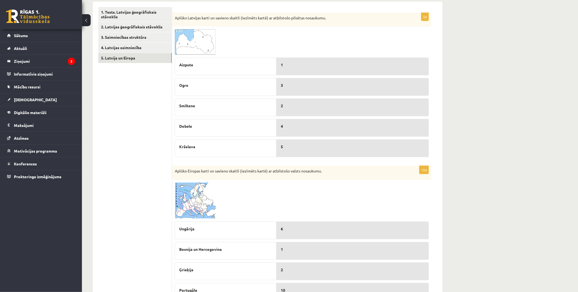
drag, startPoint x: 214, startPoint y: 110, endPoint x: 214, endPoint y: 104, distance: 5.8
click at [214, 104] on div "Smiltene" at bounding box center [226, 108] width 102 height 18
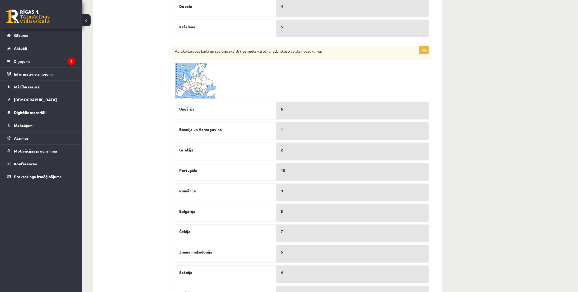
scroll to position [212, 0]
drag, startPoint x: 228, startPoint y: 132, endPoint x: 227, endPoint y: 127, distance: 5.3
click at [227, 127] on div "Bosnija un Hercogovina" at bounding box center [226, 130] width 102 height 18
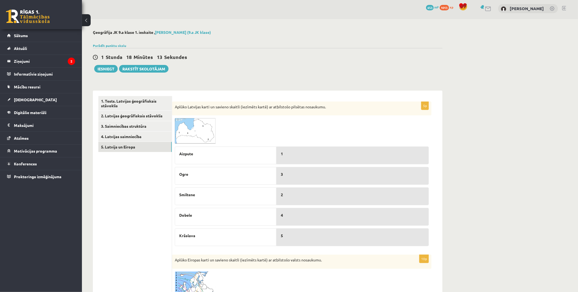
scroll to position [0, 0]
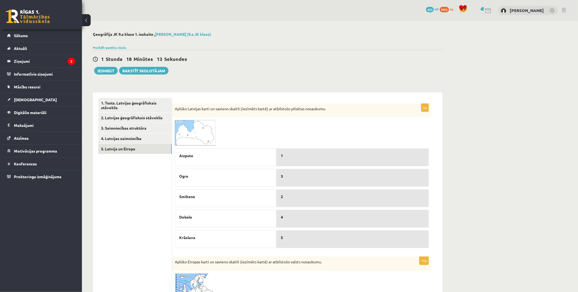
drag, startPoint x: 116, startPoint y: 132, endPoint x: 116, endPoint y: 93, distance: 38.8
click at [108, 69] on button "Iesniegt" at bounding box center [106, 71] width 24 height 8
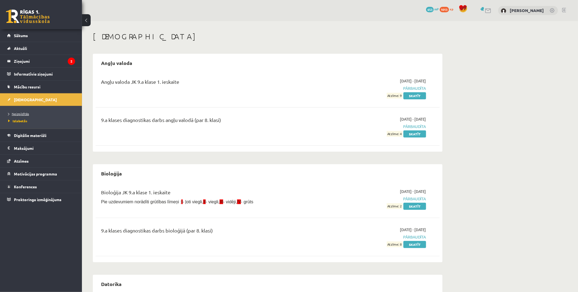
click at [23, 113] on span "Neizpildītās" at bounding box center [18, 114] width 21 height 4
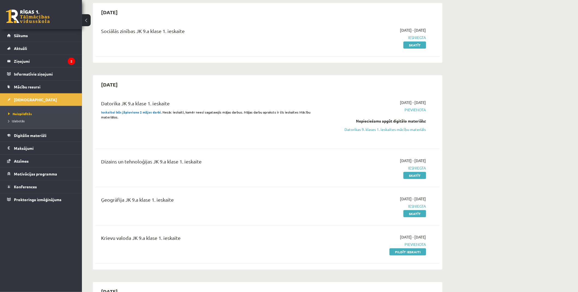
scroll to position [61, 0]
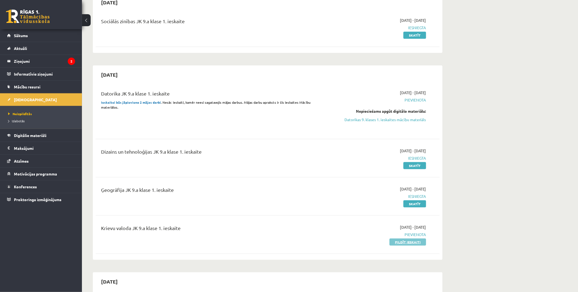
click at [406, 244] on link "Pildīt ieskaiti" at bounding box center [408, 242] width 37 height 7
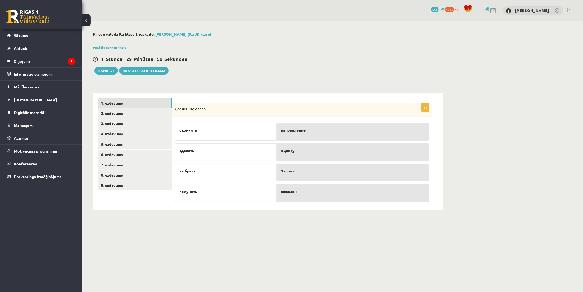
drag, startPoint x: 172, startPoint y: 108, endPoint x: 175, endPoint y: 109, distance: 3.1
click at [175, 109] on div "Соедините слова." at bounding box center [302, 111] width 260 height 14
click at [130, 113] on link "2. uzdevums" at bounding box center [135, 114] width 74 height 10
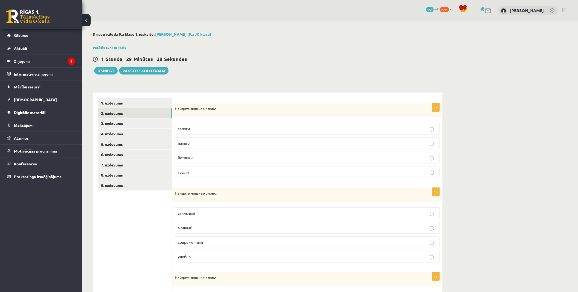
click at [201, 159] on p "ботинки" at bounding box center [307, 158] width 259 height 6
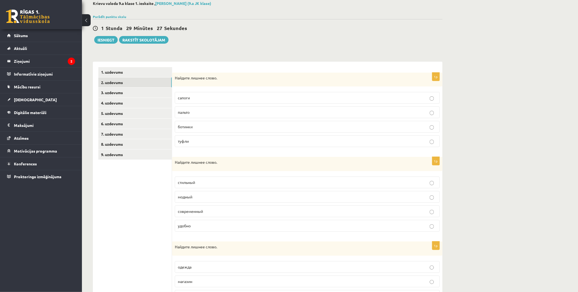
scroll to position [77, 0]
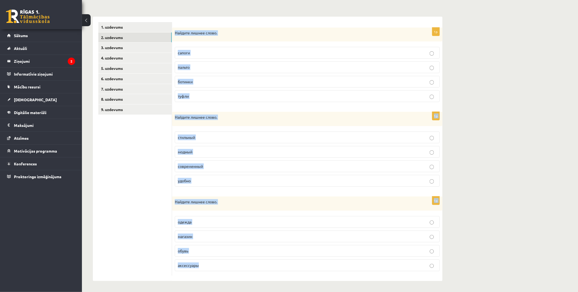
drag, startPoint x: 174, startPoint y: 31, endPoint x: 274, endPoint y: 263, distance: 252.0
click at [274, 263] on form "1p Найдите лишнее слово. сапоги пальто ботинки туфли 1p Найдите лишнее слово. с…" at bounding box center [308, 149] width 260 height 254
copy form "Найдите лишнее слово. сапоги пальто ботинки туфли 1p Найдите лишнее слово. стил…"
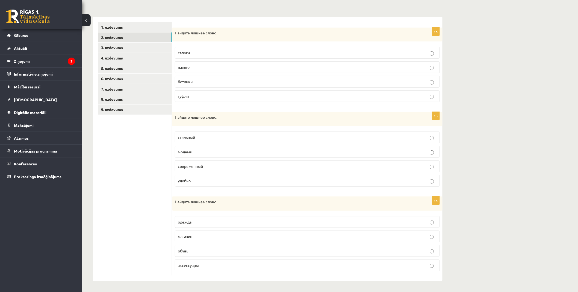
click at [118, 137] on ul "1. uzdevums 2. uzdevums 3. uzdevums 4. uzdevums 5. uzdevums 6. uzdevums 7. uzde…" at bounding box center [135, 149] width 74 height 254
click at [187, 68] on span "пальто" at bounding box center [184, 67] width 12 height 5
click at [197, 182] on p "удобно" at bounding box center [307, 181] width 259 height 6
click at [196, 239] on p "магазин" at bounding box center [307, 237] width 259 height 6
click at [118, 46] on link "3. uzdevums" at bounding box center [135, 48] width 74 height 10
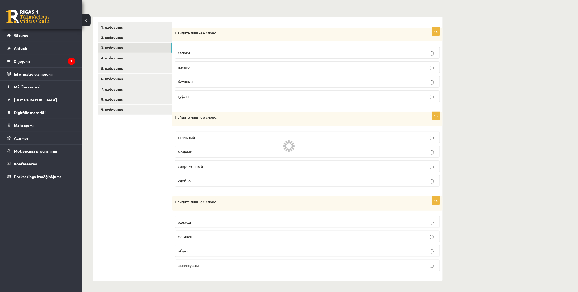
scroll to position [0, 0]
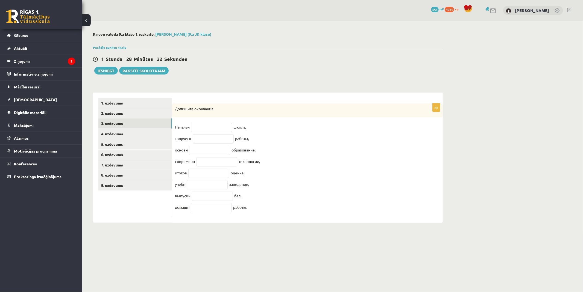
click at [176, 109] on p "Допишите окончания." at bounding box center [294, 108] width 238 height 5
drag, startPoint x: 175, startPoint y: 109, endPoint x: 273, endPoint y: 211, distance: 141.1
click at [273, 211] on div "8p Допишите окончания. Начальн школа, творческ работы, основн образование, совр…" at bounding box center [307, 161] width 271 height 114
copy div "Допишите окончания. Начальн школа, творческ работы, основн образование, совреме…"
click at [273, 211] on fieldset "Начальн школа, творческ работы, основн образование, современн технологии, итого…" at bounding box center [307, 169] width 265 height 92
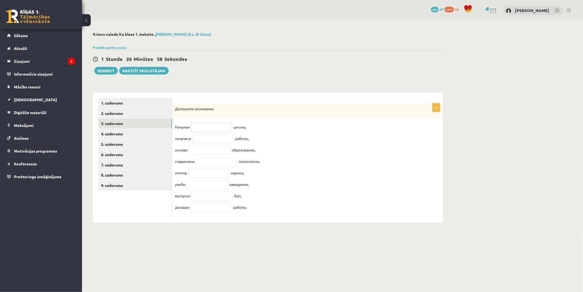
click at [220, 127] on input "text" at bounding box center [211, 127] width 41 height 9
paste input "**"
type input "**"
click at [208, 140] on input "text" at bounding box center [213, 138] width 41 height 9
paste input "**"
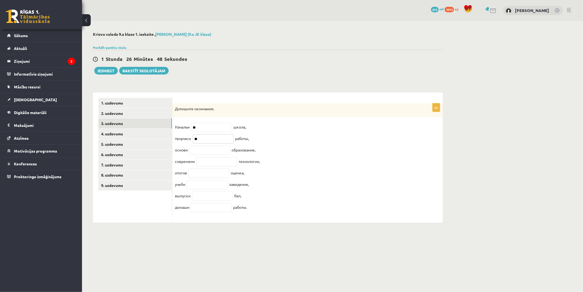
type input "**"
click at [200, 151] on input "text" at bounding box center [209, 150] width 41 height 9
paste input "**"
type input "**"
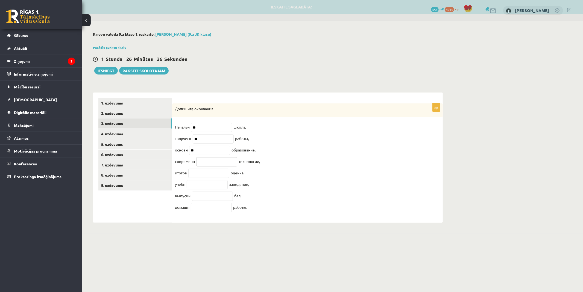
click at [227, 164] on input "text" at bounding box center [216, 161] width 41 height 9
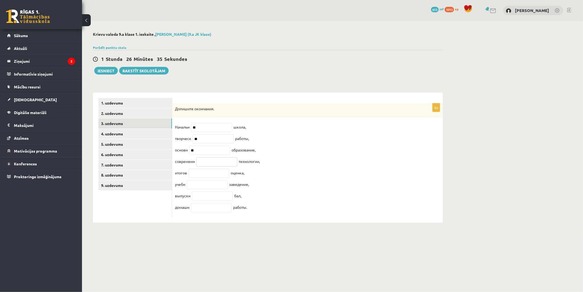
paste input "**"
type input "**"
click at [214, 177] on input "text" at bounding box center [208, 173] width 41 height 9
paste input "**"
type input "**"
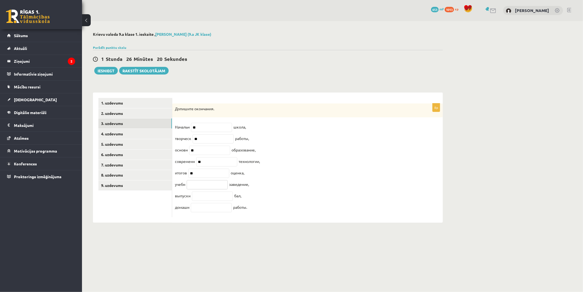
drag, startPoint x: 203, startPoint y: 189, endPoint x: 199, endPoint y: 187, distance: 4.3
click at [200, 188] on input "text" at bounding box center [207, 184] width 41 height 9
paste input "**"
type input "**"
click at [217, 198] on input "text" at bounding box center [212, 196] width 41 height 9
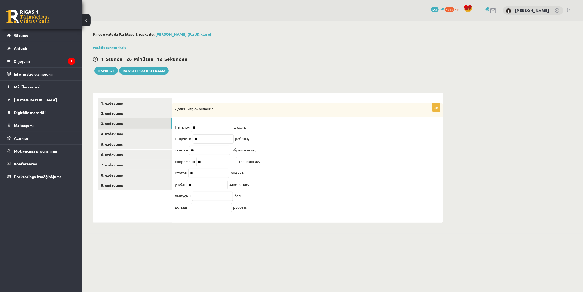
paste input "**"
type input "**"
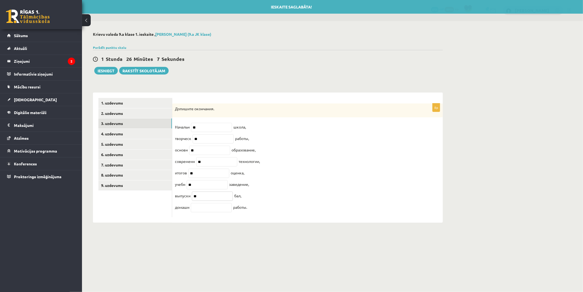
click at [212, 201] on input "**" at bounding box center [212, 196] width 41 height 9
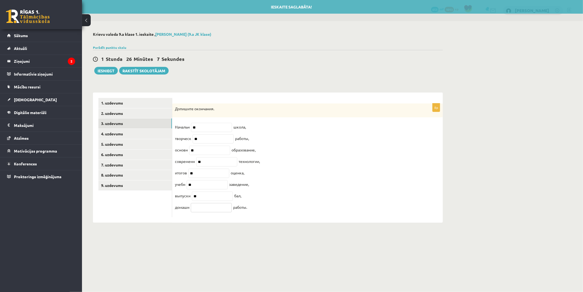
click at [215, 213] on input "text" at bounding box center [211, 207] width 41 height 9
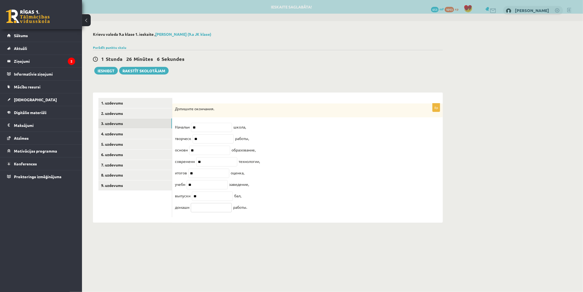
paste input "**"
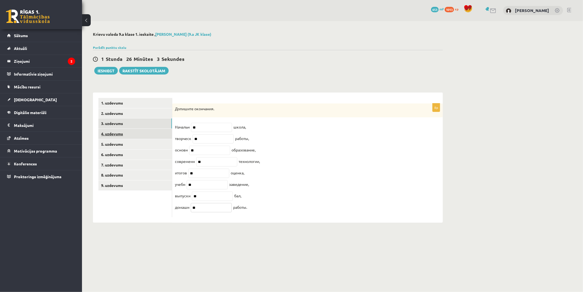
type input "**"
click at [117, 134] on link "4. uzdevums" at bounding box center [135, 134] width 74 height 10
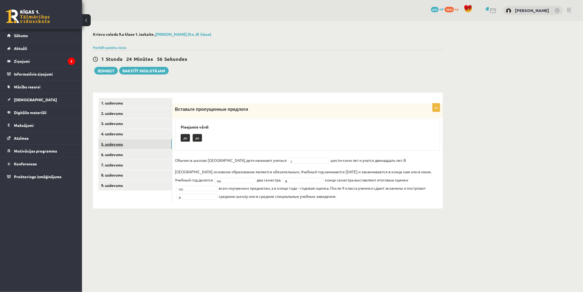
click at [107, 143] on link "5. uzdevums" at bounding box center [135, 144] width 74 height 10
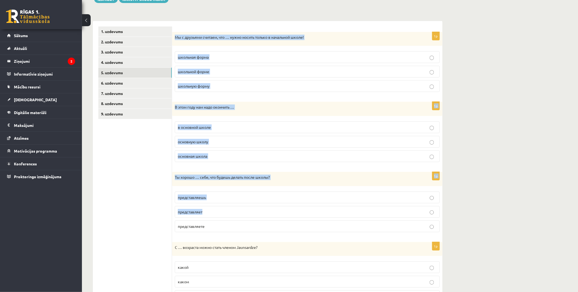
scroll to position [91, 0]
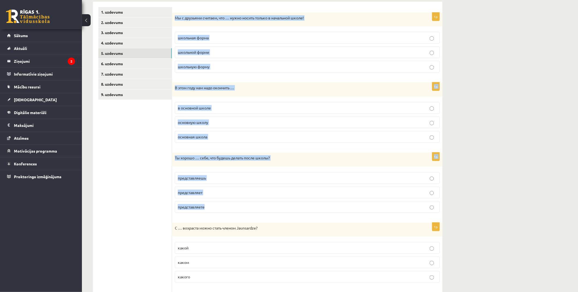
drag, startPoint x: 175, startPoint y: 108, endPoint x: 331, endPoint y: 201, distance: 181.8
copy form "Мы с друзьями считаем, что … нужно носить только в начальной школе! школьная фо…"
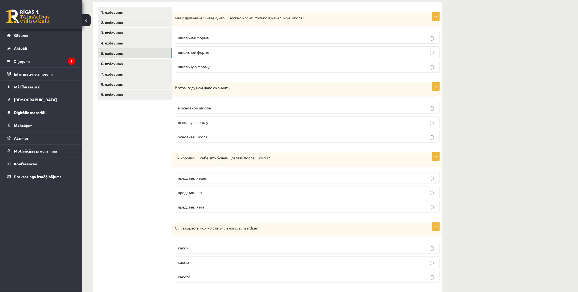
click at [211, 67] on p "школьную форму" at bounding box center [307, 67] width 259 height 6
click at [209, 122] on p "основную школу" at bounding box center [307, 123] width 259 height 6
click at [212, 179] on p "представляешь" at bounding box center [307, 178] width 259 height 6
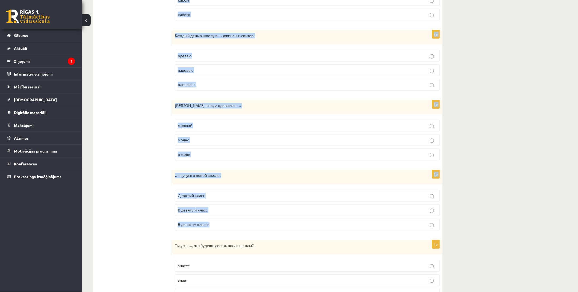
scroll to position [364, 0]
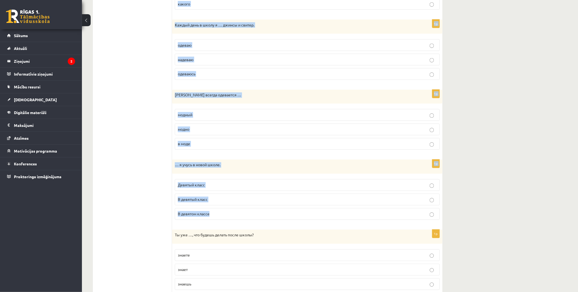
drag, startPoint x: 174, startPoint y: 168, endPoint x: 285, endPoint y: 219, distance: 121.9
click at [285, 219] on form "1p Мы с друзьями считаем, что … нужно носить только в начальной школе! школьная…" at bounding box center [308, 84] width 260 height 701
copy form "С … возраста можно стать членом Jaunsardze? какой каком какого 1p Каждый день в…"
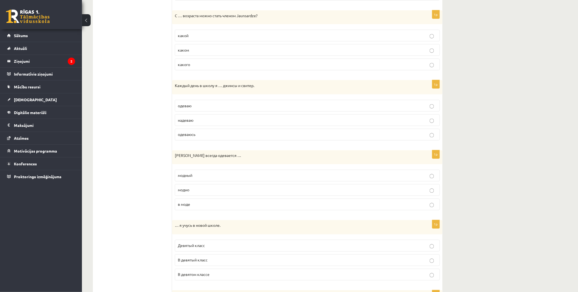
click at [131, 140] on ul "1. uzdevums 2. uzdevums 3. uzdevums 4. uzdevums 5. uzdevums 6. uzdevums 7. uzde…" at bounding box center [135, 144] width 74 height 701
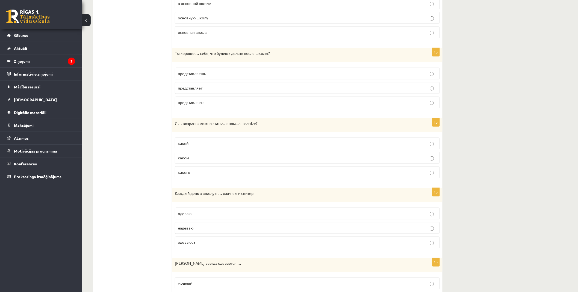
scroll to position [182, 0]
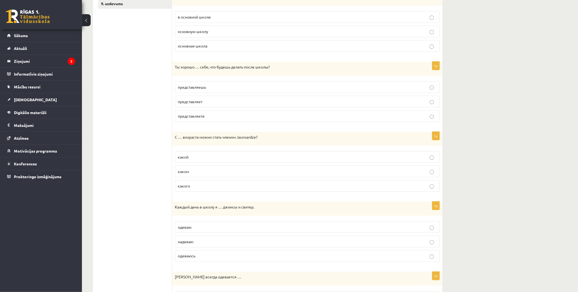
click at [195, 185] on p "какого" at bounding box center [307, 186] width 259 height 6
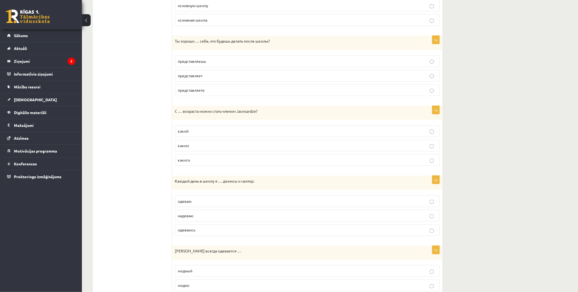
scroll to position [243, 0]
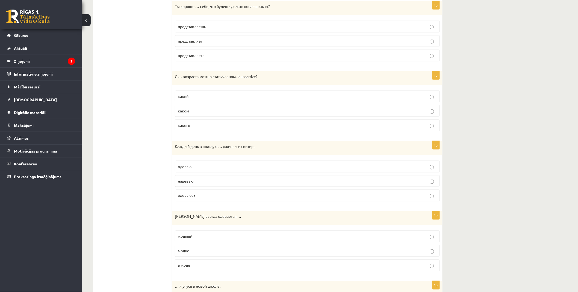
click at [197, 168] on p "одеваю" at bounding box center [307, 167] width 259 height 6
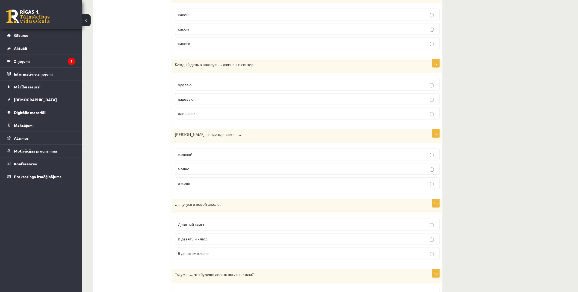
scroll to position [334, 0]
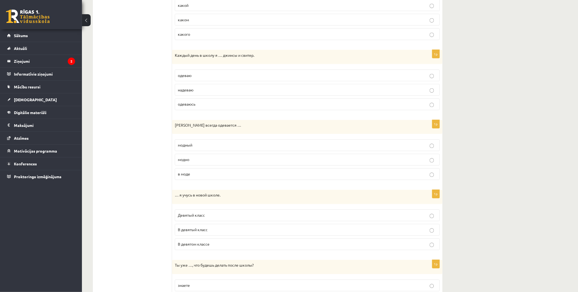
click at [208, 159] on p "модно" at bounding box center [307, 160] width 259 height 6
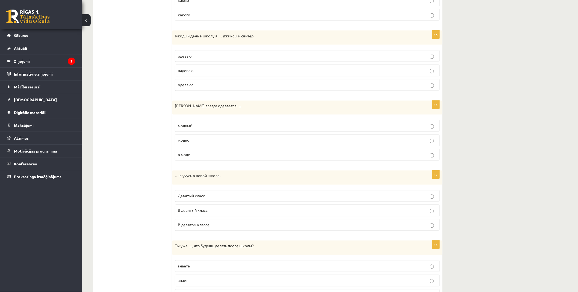
scroll to position [364, 0]
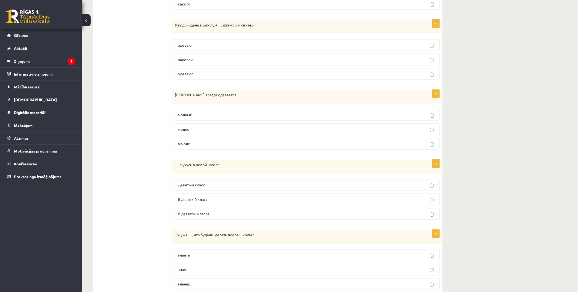
click at [220, 214] on p "В девятом классе" at bounding box center [307, 215] width 259 height 6
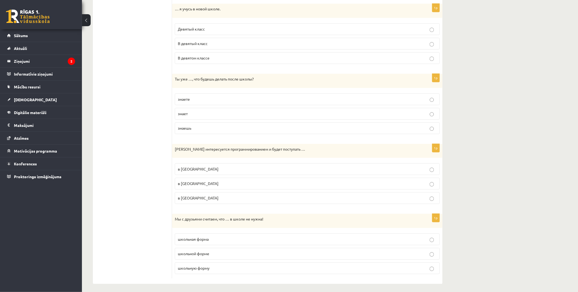
scroll to position [525, 0]
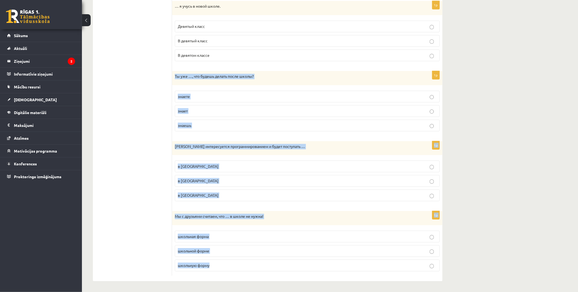
drag, startPoint x: 173, startPoint y: 145, endPoint x: 274, endPoint y: 265, distance: 157.3
copy form "Ты уже …, что будешь делать после школы? знаете знает знаешь 1p Марк интересует…"
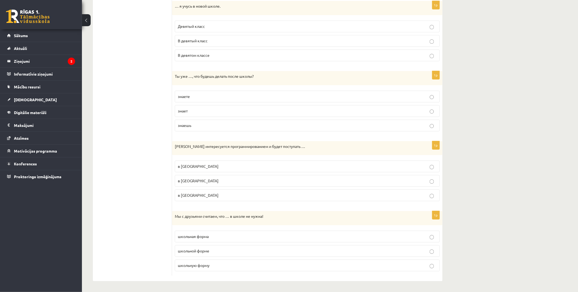
click at [187, 124] on span "знаешь" at bounding box center [184, 125] width 13 height 5
click at [254, 198] on p "в Рижскую Техническую университету" at bounding box center [307, 196] width 259 height 6
click at [201, 168] on p "в Рижском Техническом университете" at bounding box center [307, 167] width 259 height 6
click at [256, 181] on p "в Рижский Технический университет" at bounding box center [307, 181] width 259 height 6
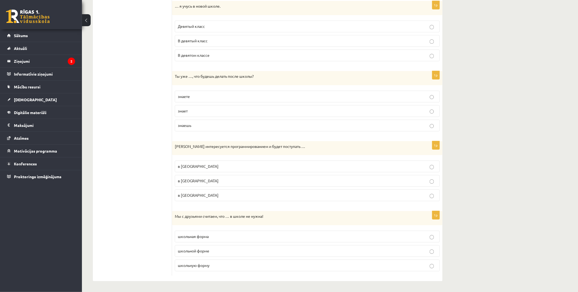
click at [217, 236] on p "школьная форма" at bounding box center [307, 237] width 259 height 6
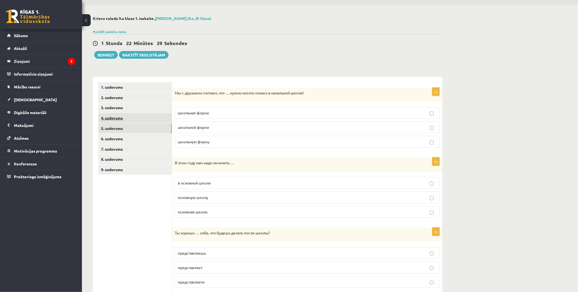
scroll to position [0, 0]
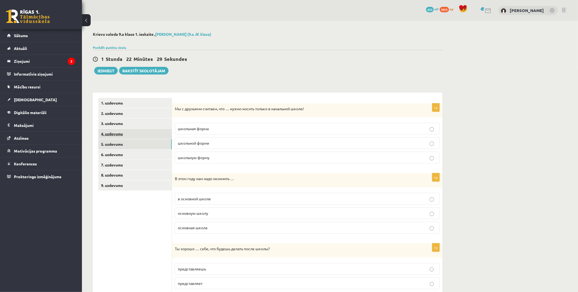
drag, startPoint x: 143, startPoint y: 213, endPoint x: 150, endPoint y: 133, distance: 80.6
click at [119, 154] on link "6. uzdevums" at bounding box center [135, 155] width 74 height 10
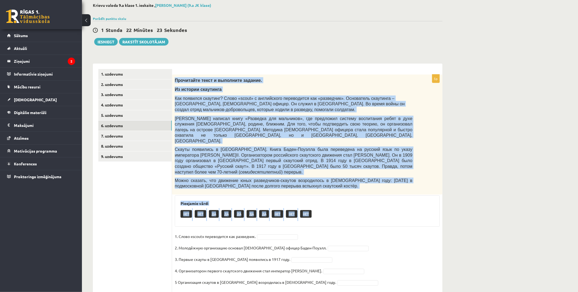
scroll to position [29, 0]
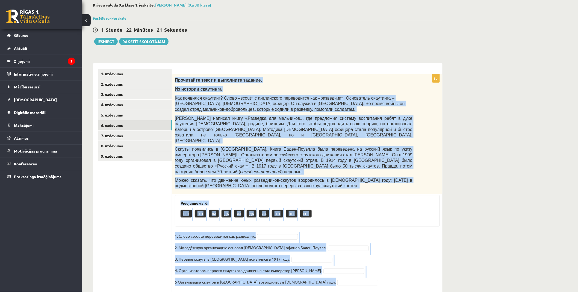
drag, startPoint x: 175, startPoint y: 107, endPoint x: 384, endPoint y: 265, distance: 261.9
click at [385, 266] on div "5p Прочитайте текст и выполните задание. Из истории скаутинга Как появился скау…" at bounding box center [307, 183] width 271 height 218
copy div "Прочитайте текст и выполните задание. Из истории скаутинга Как появился скаутин…"
click at [395, 258] on fieldset "1. Слово «scout» переводится как разведчик. 2. Молодёжную организацию основал а…" at bounding box center [307, 260] width 265 height 57
click at [377, 215] on div "5p Прочитайте текст и выполните задание. Из истории скаутинга Как появился скау…" at bounding box center [307, 183] width 271 height 218
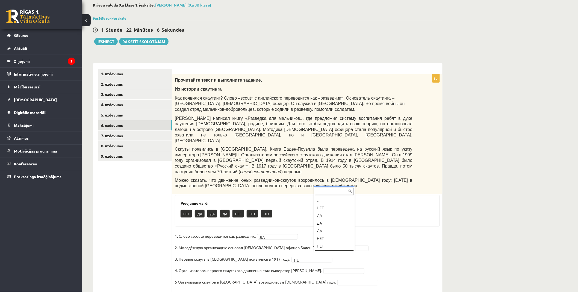
scroll to position [6, 0]
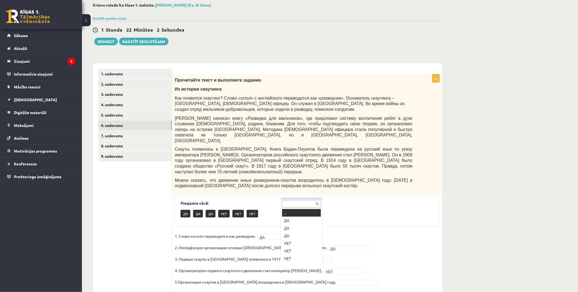
drag, startPoint x: 300, startPoint y: 268, endPoint x: 288, endPoint y: 233, distance: 37.3
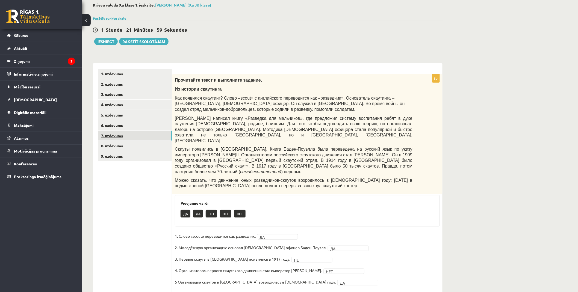
click at [115, 133] on link "7. uzdevums" at bounding box center [135, 136] width 74 height 10
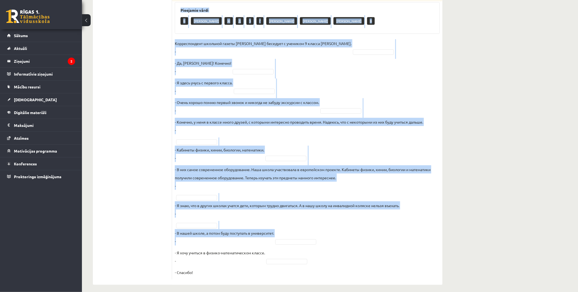
scroll to position [215, 0]
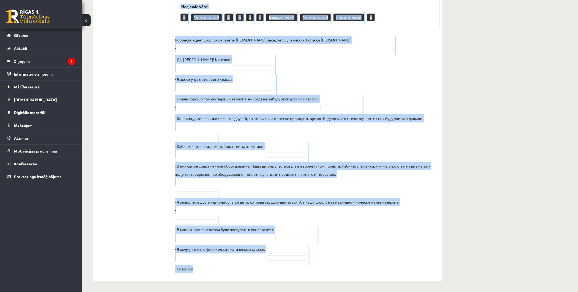
drag, startPoint x: 174, startPoint y: 78, endPoint x: 424, endPoint y: 266, distance: 313.3
click at [424, 266] on div "10p Восстановите интервью. Запишите букву вопроса. А Какие события из школьной …" at bounding box center [307, 83] width 271 height 388
copy div "Восстановите интервью. Запишите букву вопроса. А Какие события из школьной жизн…"
click at [410, 254] on fieldset "Корреспондент школьной газеты Анна Берзиня беседует с учеником 9 класса Андреем…" at bounding box center [307, 155] width 265 height 238
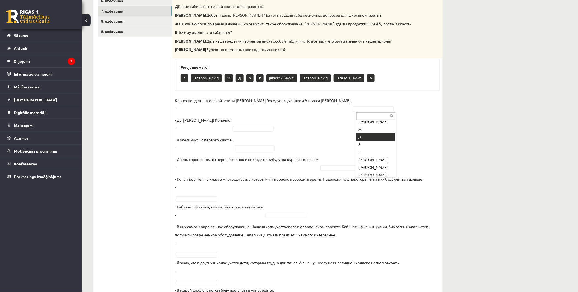
scroll to position [29, 0]
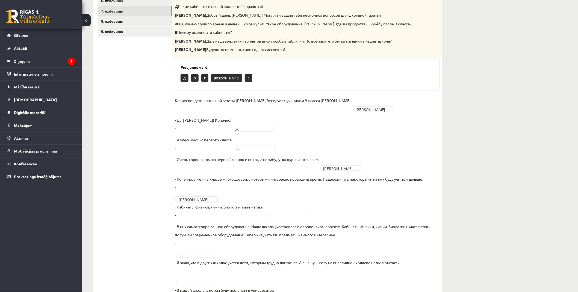
click at [283, 219] on fieldset "Корреспондент школьной газеты Анна Берзиня беседует с учеником 9 класса Андреем…" at bounding box center [307, 215] width 265 height 238
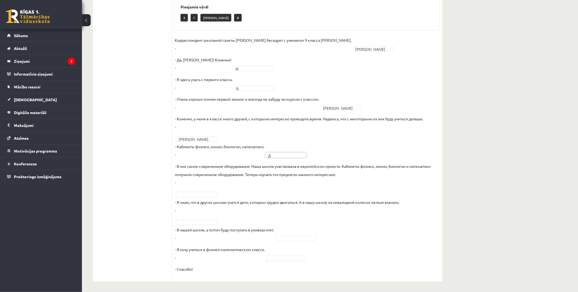
scroll to position [215, 0]
click at [192, 198] on p "- Я знаю, что в других школах учатся дети, которым трудно двигаться. А в нашу ш…" at bounding box center [287, 206] width 225 height 16
click at [188, 218] on fieldset "Корреспондент школьной газеты Анна Берзиня беседует с учеником 9 класса Андреем…" at bounding box center [307, 155] width 265 height 238
click at [285, 241] on fieldset "Корреспондент школьной газеты Анна Берзиня беседует с учеником 9 класса Андреем…" at bounding box center [307, 155] width 265 height 238
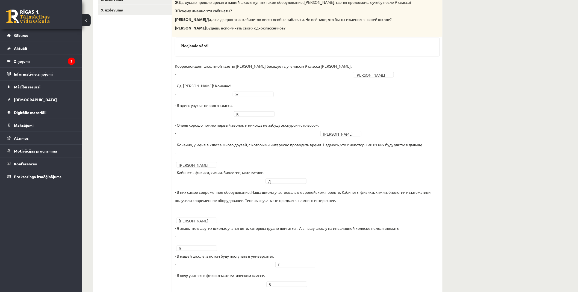
scroll to position [0, 0]
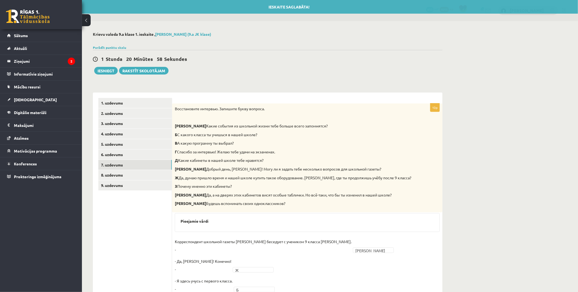
drag, startPoint x: 282, startPoint y: 155, endPoint x: 252, endPoint y: 82, distance: 78.3
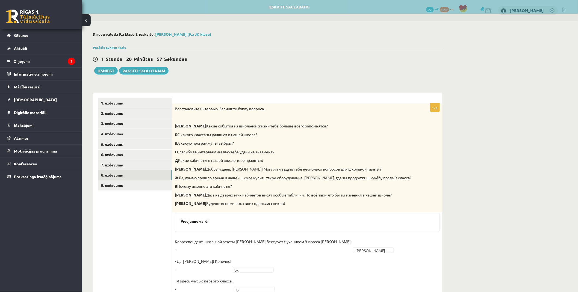
click at [120, 177] on link "8. uzdevums" at bounding box center [135, 175] width 74 height 10
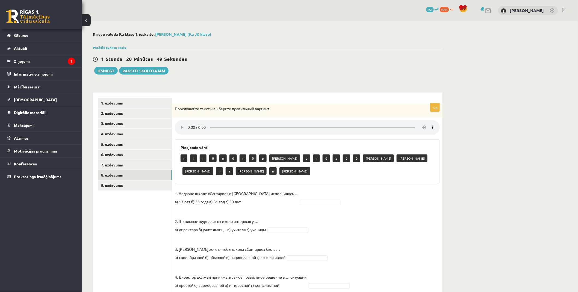
scroll to position [30, 0]
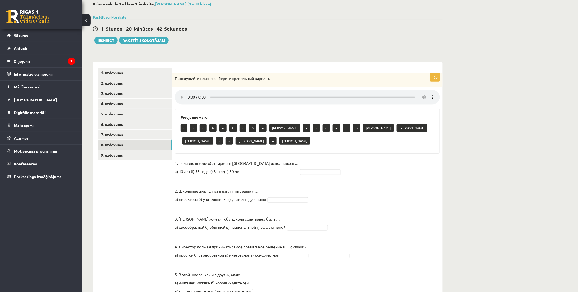
drag, startPoint x: 289, startPoint y: 159, endPoint x: 293, endPoint y: 163, distance: 6.2
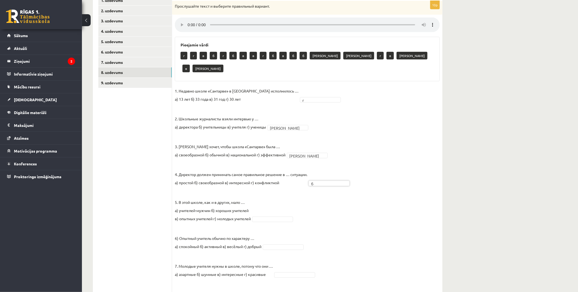
scroll to position [122, 0]
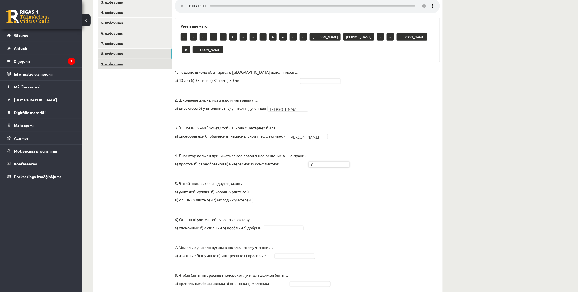
click at [119, 62] on link "9. uzdevums" at bounding box center [135, 64] width 74 height 10
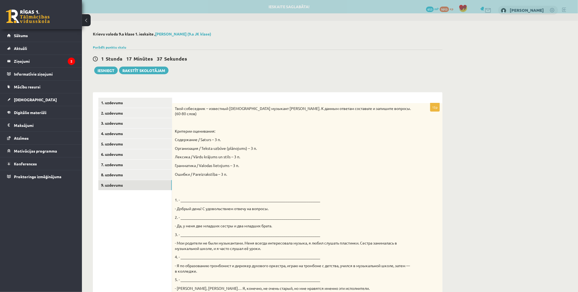
scroll to position [0, 0]
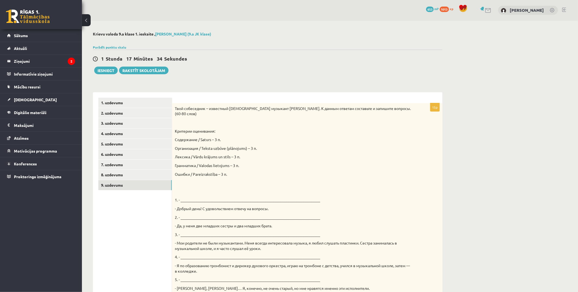
click at [188, 200] on p "1. - _________________________________________________________________________" at bounding box center [294, 200] width 238 height 5
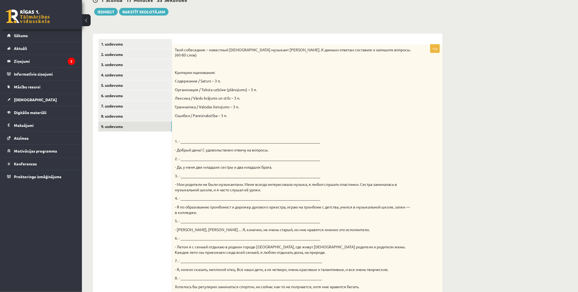
scroll to position [31, 0]
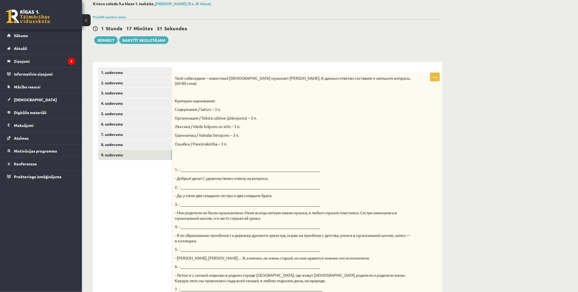
click at [176, 74] on div "Твой собеседник – известный латвийский музыкант Интарс Бусулис. К данным ответа…" at bounding box center [307, 216] width 271 height 286
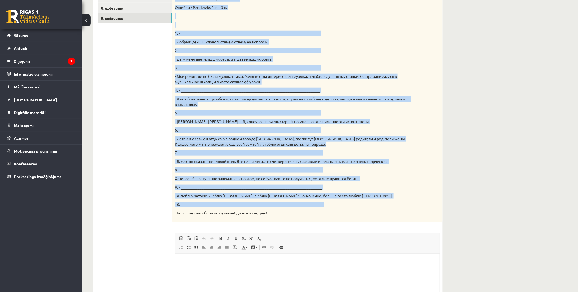
scroll to position [182, 0]
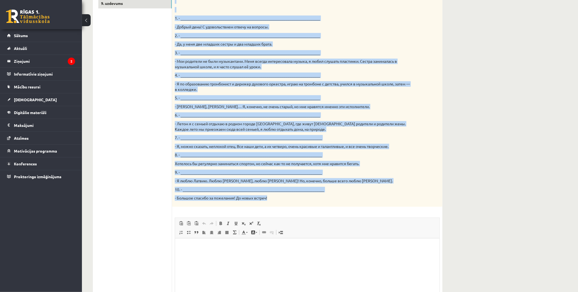
drag, startPoint x: 174, startPoint y: 76, endPoint x: 368, endPoint y: 200, distance: 230.6
click at [368, 200] on div "Твой собеседник – известный латвийский музыкант Интарс Бусулис. К данным ответа…" at bounding box center [307, 64] width 271 height 286
copy div "Твой собеседник – известный латвийский музыкант Интарс Бусулис. К данным ответа…"
click at [367, 200] on p "- Большое спасибо за пожелания! До новых встреч!" at bounding box center [294, 198] width 238 height 5
click at [356, 198] on p "- Большое спасибо за пожелания! До новых встреч!" at bounding box center [294, 198] width 238 height 5
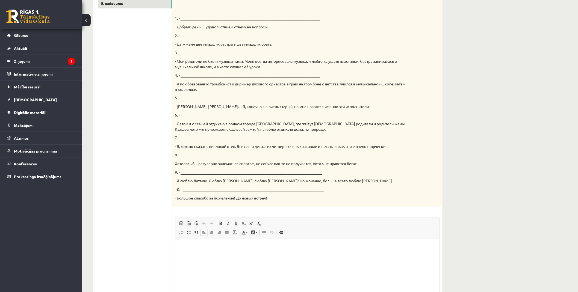
click at [200, 245] on p "Editor, wiswyg-editor-user-answer-47433792021460" at bounding box center [307, 247] width 254 height 6
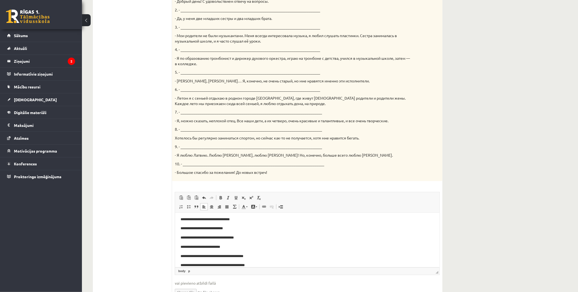
scroll to position [56, 0]
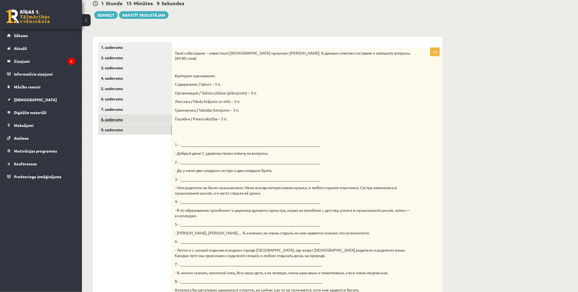
click at [115, 119] on link "8. uzdevums" at bounding box center [135, 120] width 74 height 10
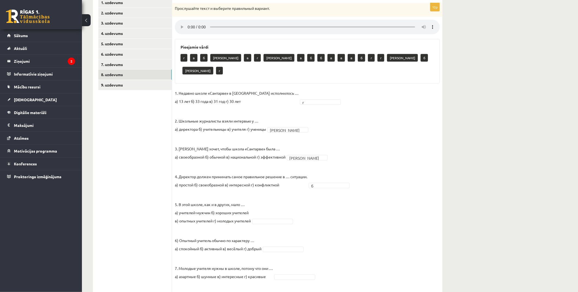
scroll to position [147, 0]
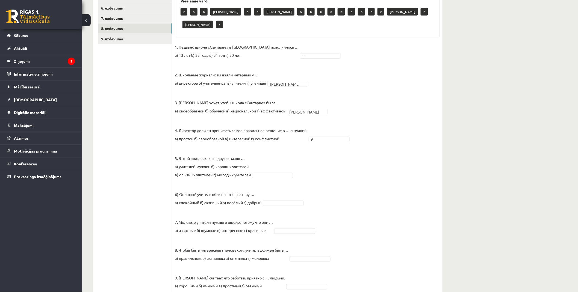
click at [268, 158] on fieldset "1. Недавно школе «Сантарве» в Клайпеде исполнилось … а) 13 лет б) 33 года в) 31…" at bounding box center [307, 182] width 265 height 279
click at [280, 187] on fieldset "1. Недавно школе «Сантарве» в Клайпеде исполнилось … а) 13 лет б) 33 года в) 31…" at bounding box center [307, 182] width 265 height 279
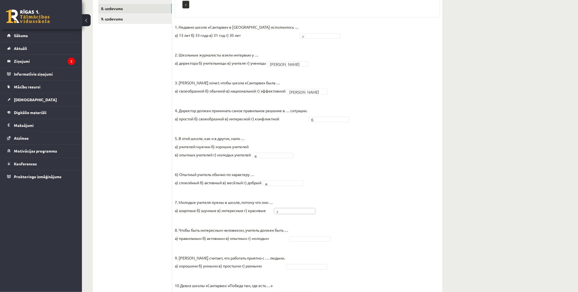
scroll to position [177, 0]
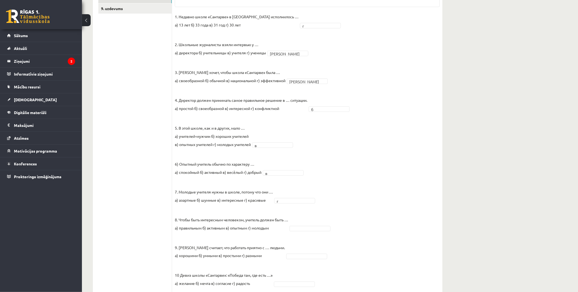
drag, startPoint x: 305, startPoint y: 206, endPoint x: 305, endPoint y: 214, distance: 8.7
click at [305, 206] on fieldset "1. Недавно школе «Сантарве» в Клайпеде исполнилось … а) 13 лет б) 33 года в) 31…" at bounding box center [307, 152] width 265 height 279
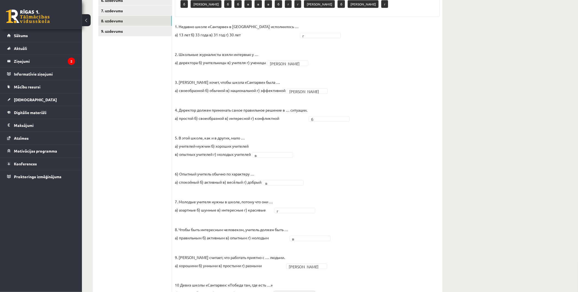
scroll to position [0, 0]
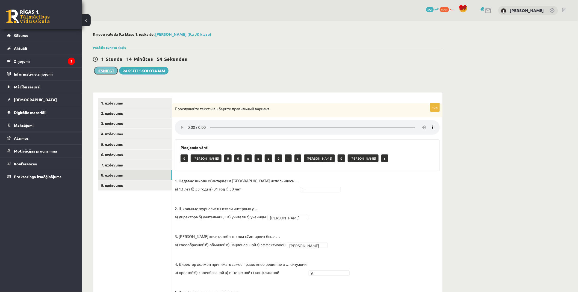
click at [108, 69] on button "Iesniegt" at bounding box center [106, 71] width 24 height 8
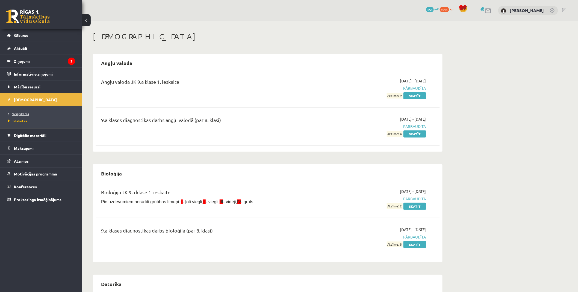
click at [19, 116] on link "Neizpildītās" at bounding box center [42, 114] width 68 height 5
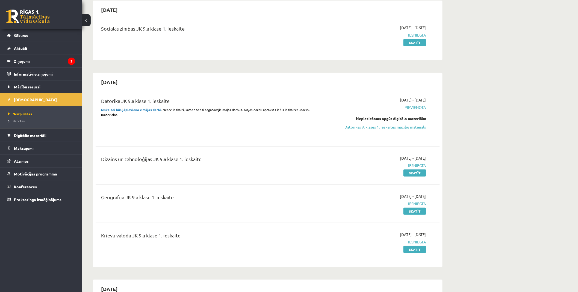
scroll to position [91, 0]
